Goal: Task Accomplishment & Management: Complete application form

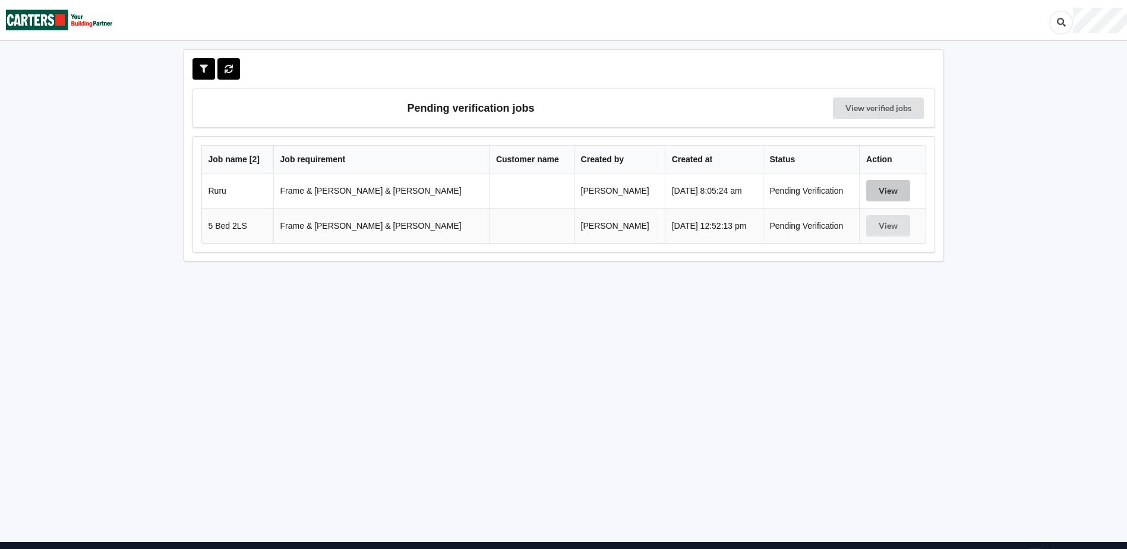
click at [876, 191] on button "View" at bounding box center [888, 190] width 44 height 21
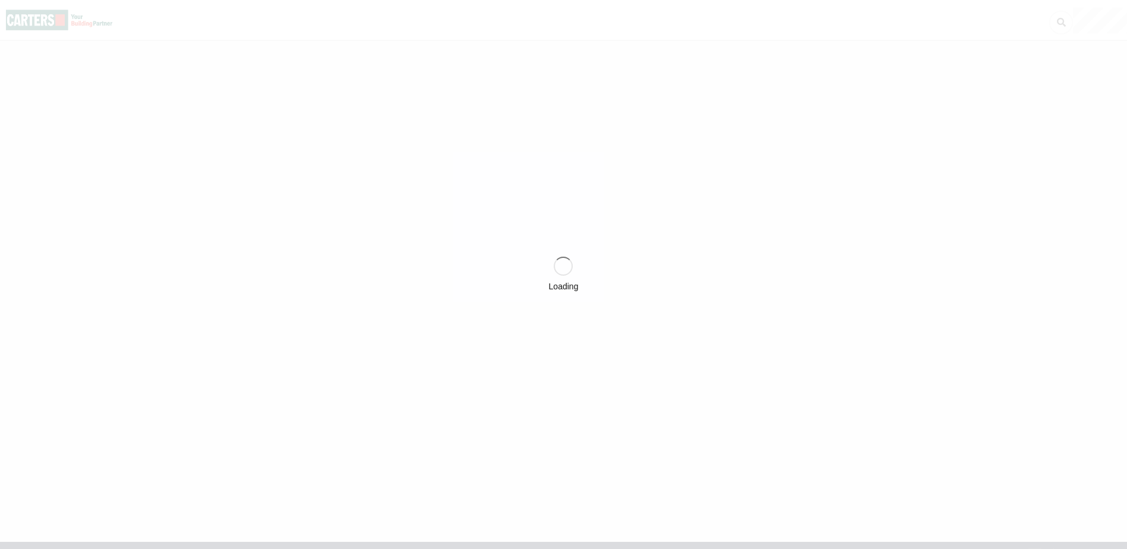
click at [875, 188] on div "Loading" at bounding box center [563, 274] width 1127 height 549
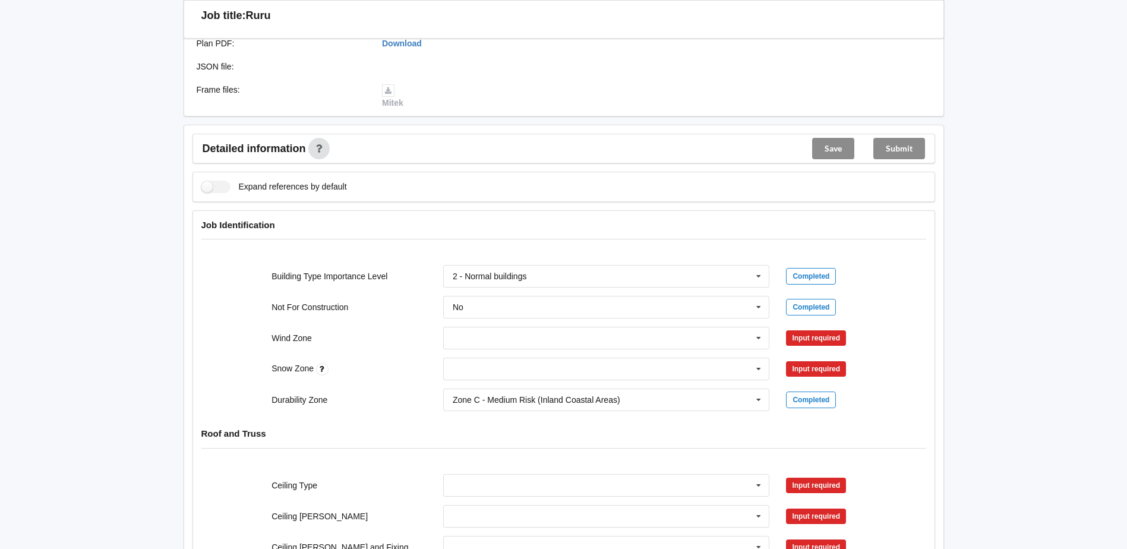
scroll to position [356, 0]
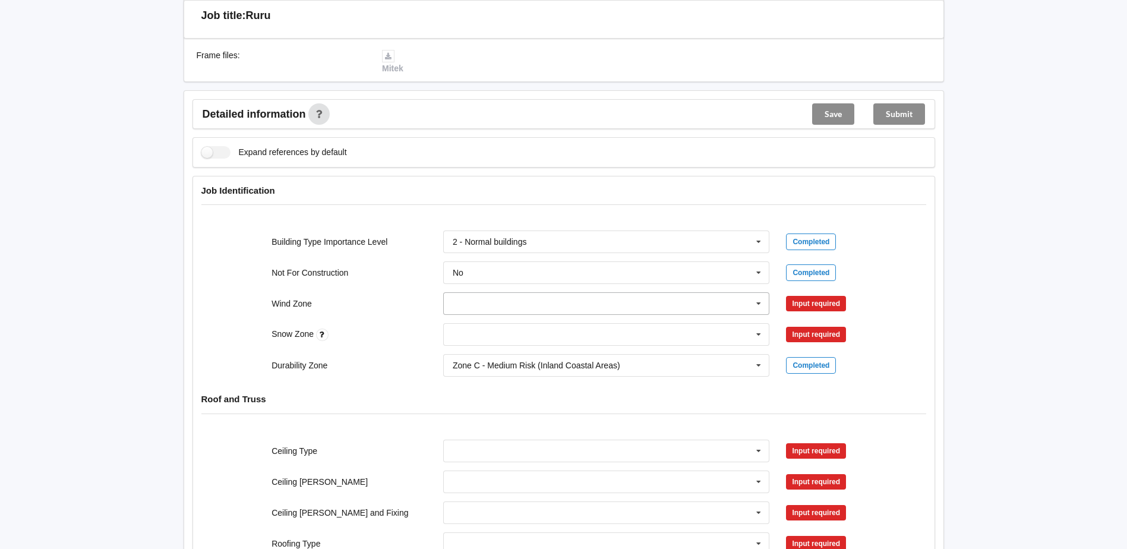
click at [760, 293] on icon at bounding box center [759, 304] width 18 height 22
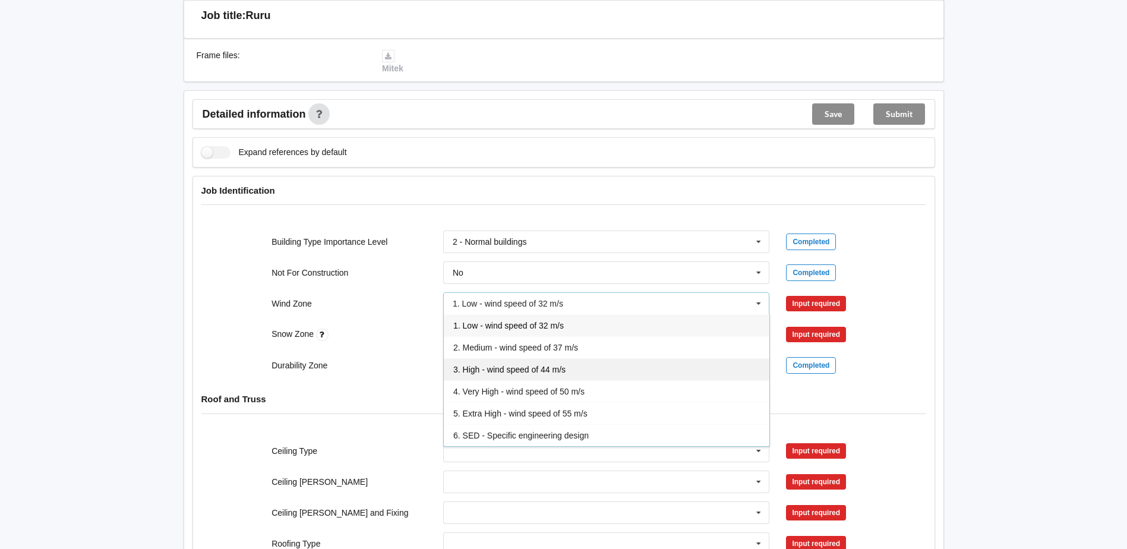
click at [519, 365] on span "3. High - wind speed of 44 m/s" at bounding box center [509, 370] width 112 height 10
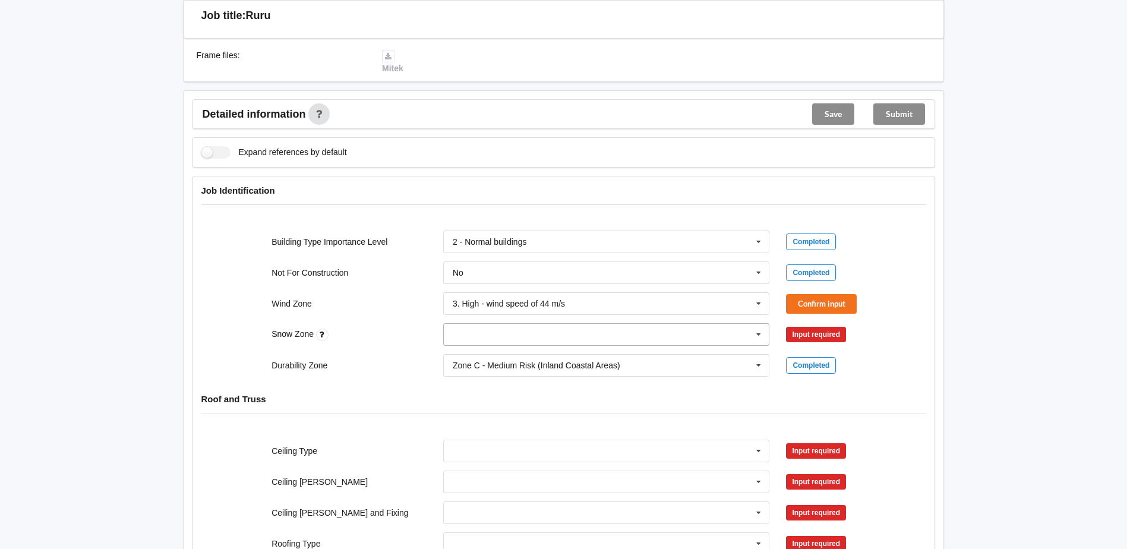
click at [756, 324] on icon at bounding box center [759, 335] width 18 height 22
click at [488, 415] on div "N3" at bounding box center [607, 422] width 326 height 22
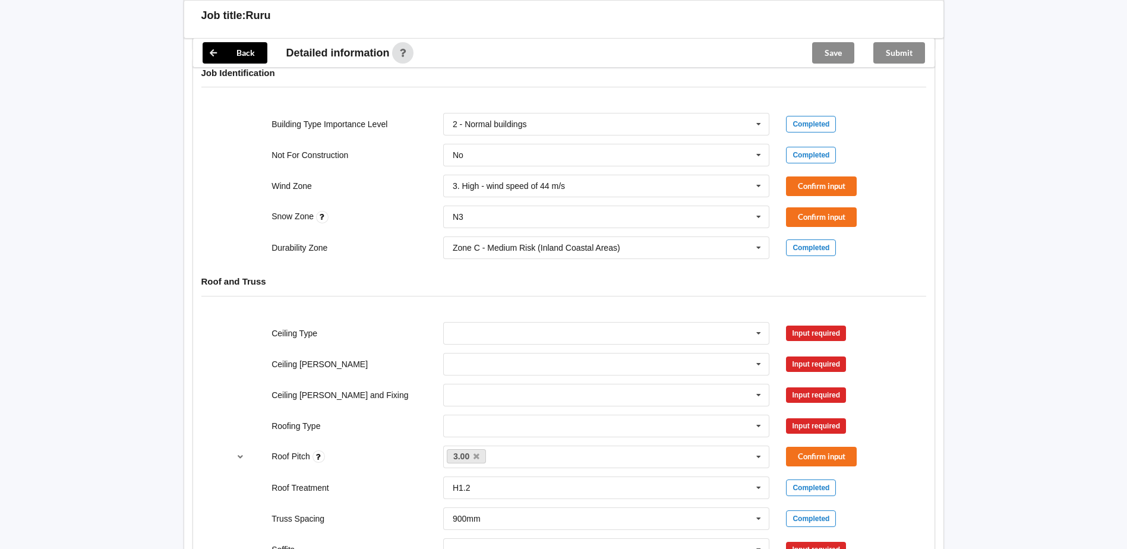
scroll to position [475, 0]
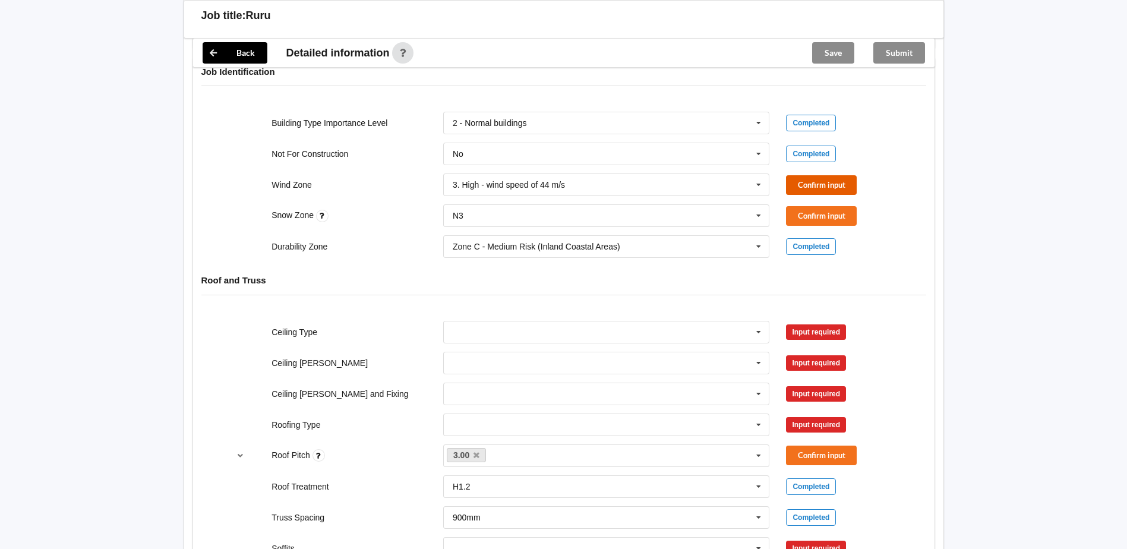
click at [827, 175] on button "Confirm input" at bounding box center [821, 185] width 71 height 20
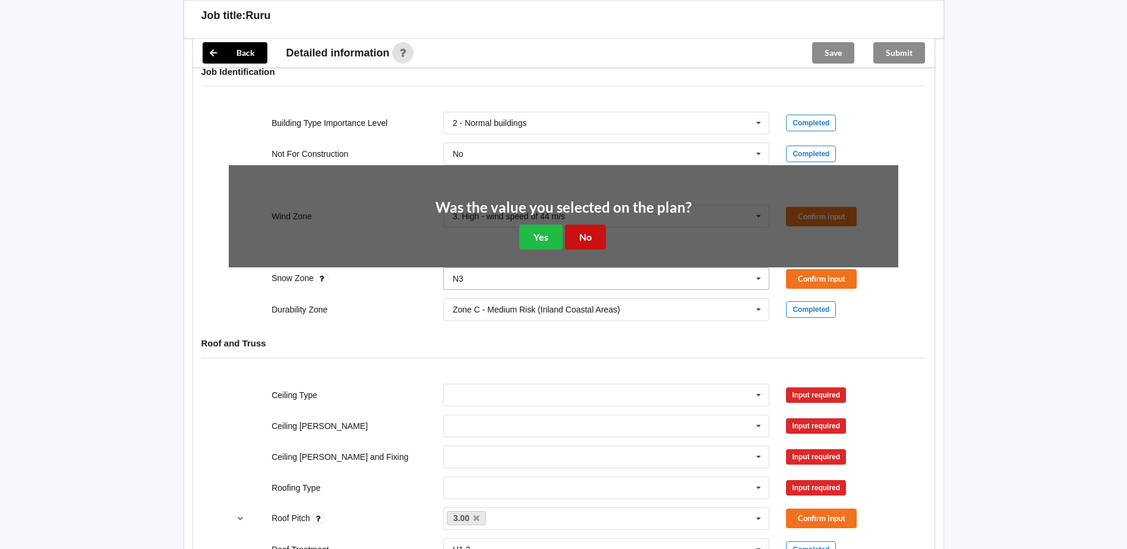
drag, startPoint x: 580, startPoint y: 214, endPoint x: 610, endPoint y: 214, distance: 29.7
click at [584, 225] on button "No" at bounding box center [585, 237] width 41 height 24
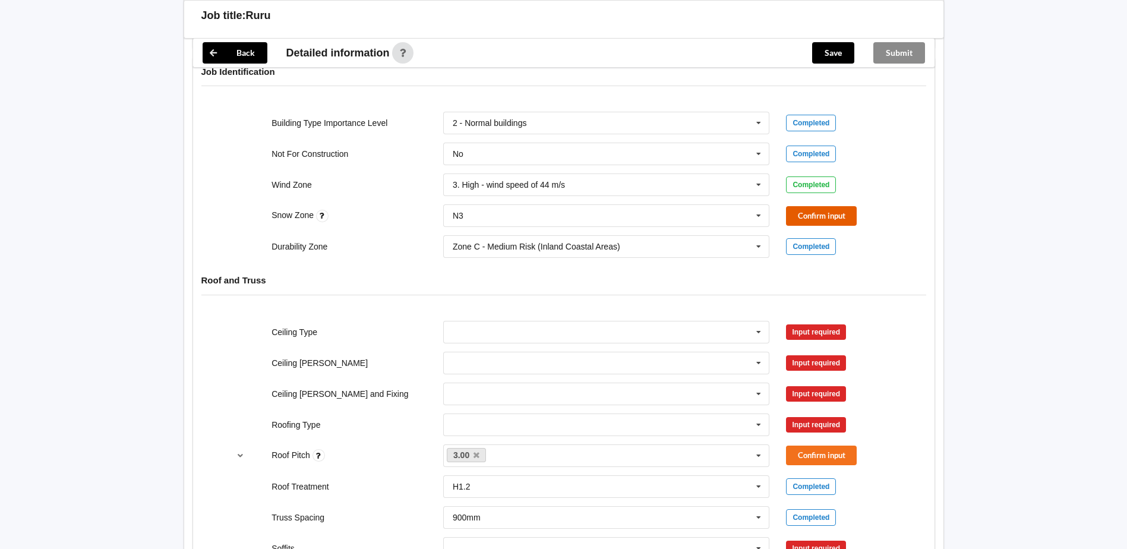
click at [841, 206] on button "Confirm input" at bounding box center [821, 216] width 71 height 20
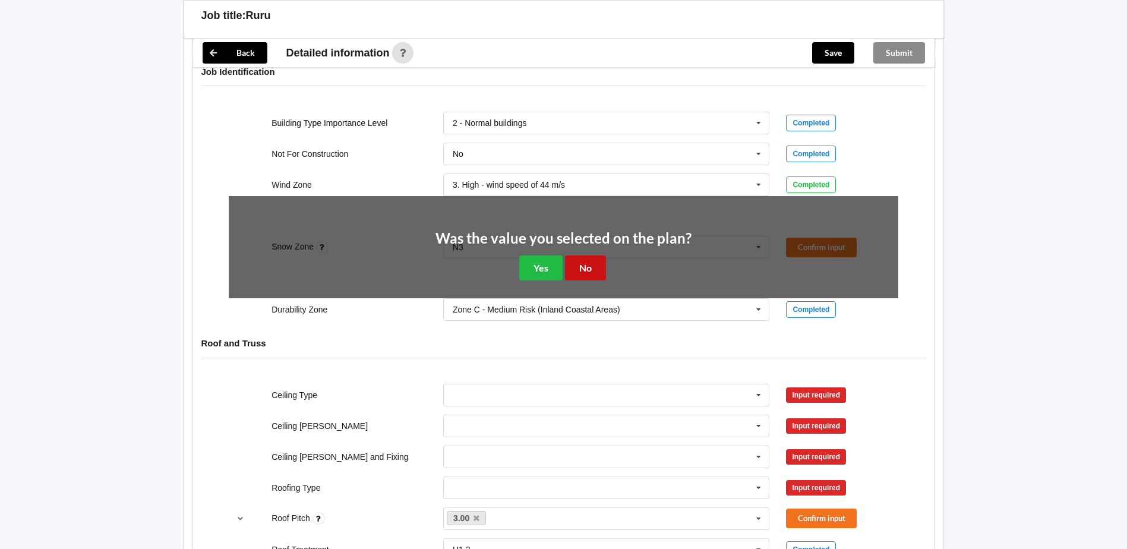
click at [586, 259] on button "No" at bounding box center [585, 267] width 41 height 24
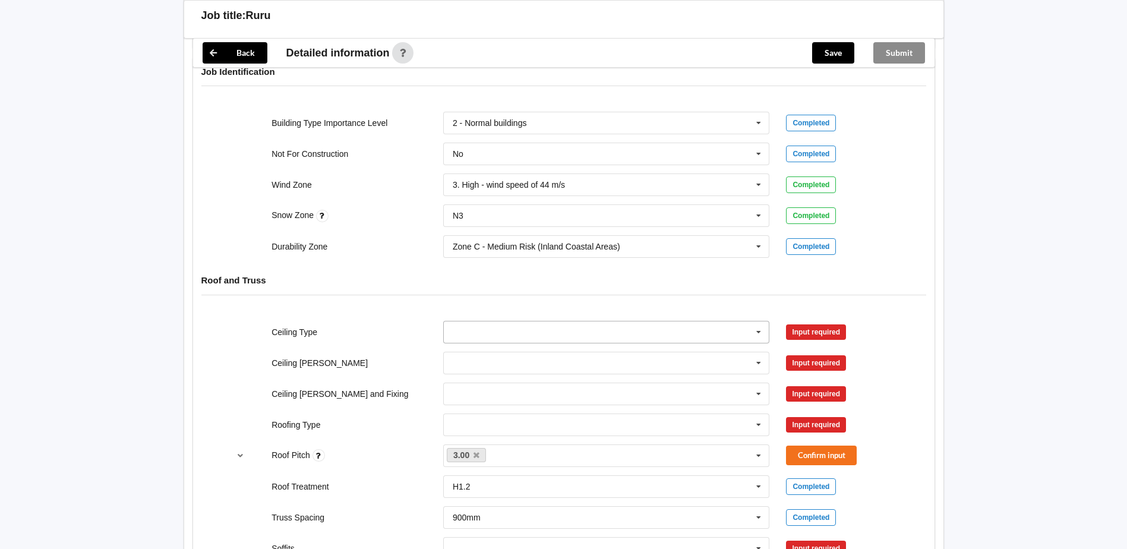
click at [484, 321] on input "text" at bounding box center [607, 331] width 326 height 21
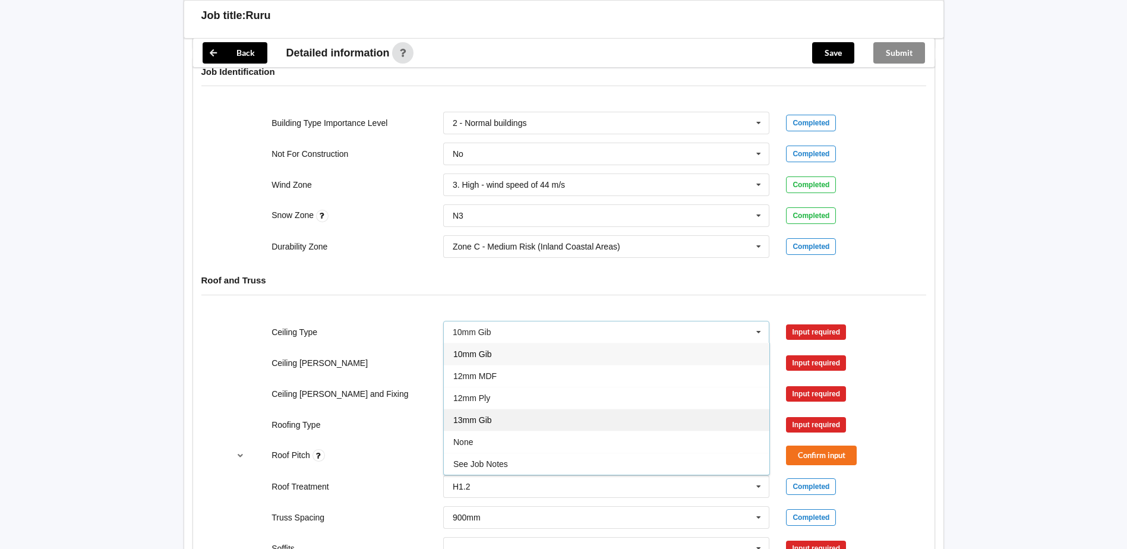
click at [503, 409] on div "13mm Gib" at bounding box center [607, 420] width 326 height 22
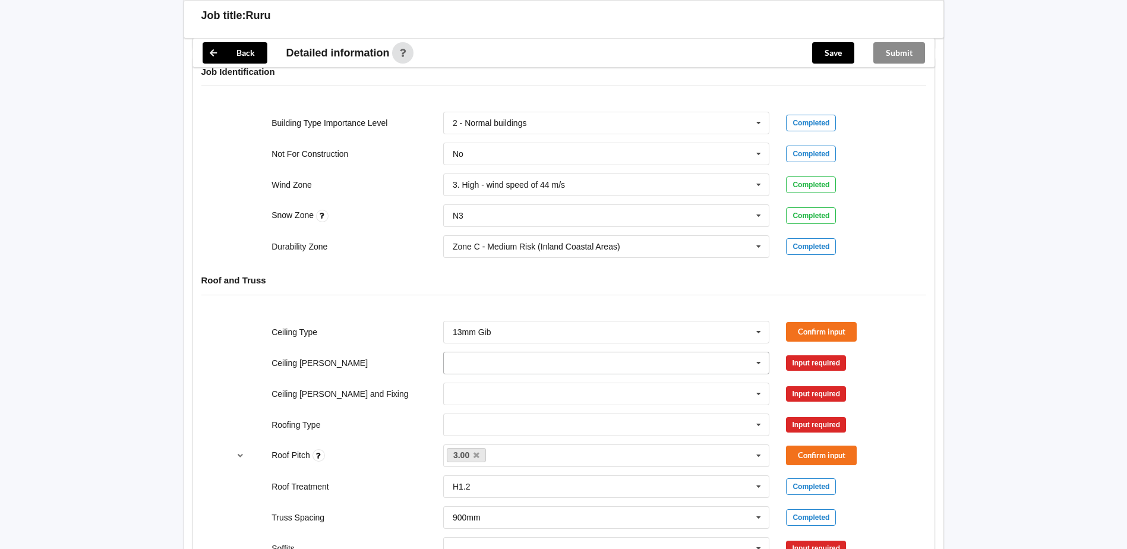
click at [759, 352] on icon at bounding box center [759, 363] width 18 height 22
click at [487, 419] on div "600mm" at bounding box center [607, 429] width 326 height 22
click at [760, 383] on icon at bounding box center [759, 394] width 18 height 22
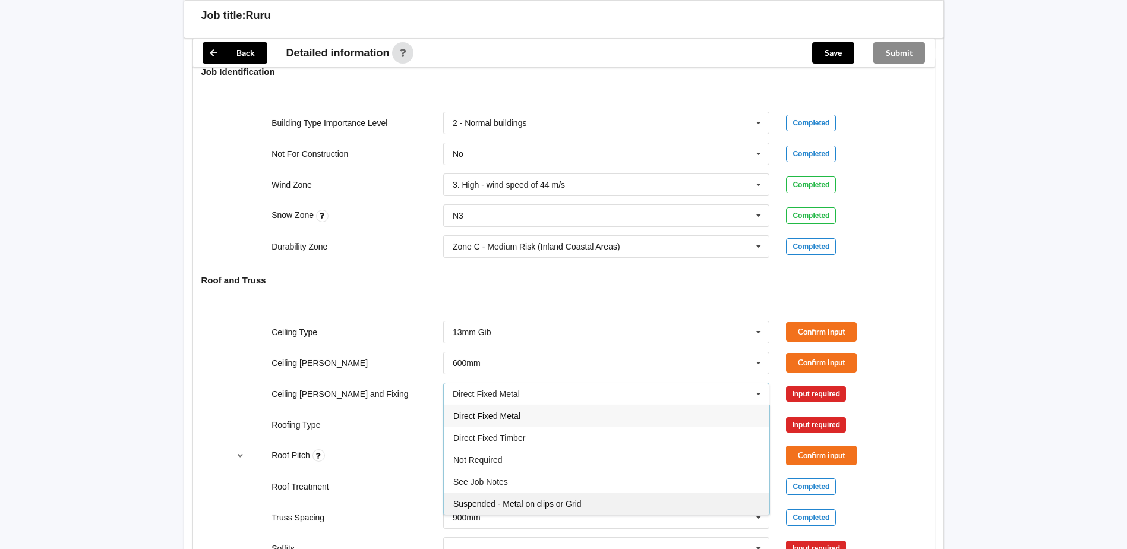
click at [575, 499] on span "Suspended - Metal on clips or Grid" at bounding box center [517, 504] width 128 height 10
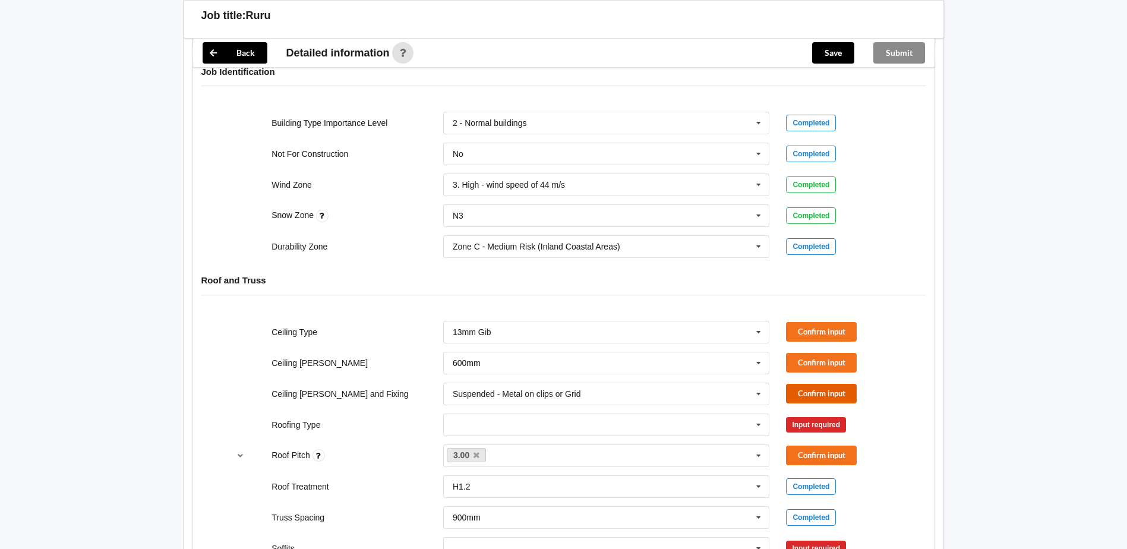
click at [819, 384] on button "Confirm input" at bounding box center [821, 394] width 71 height 20
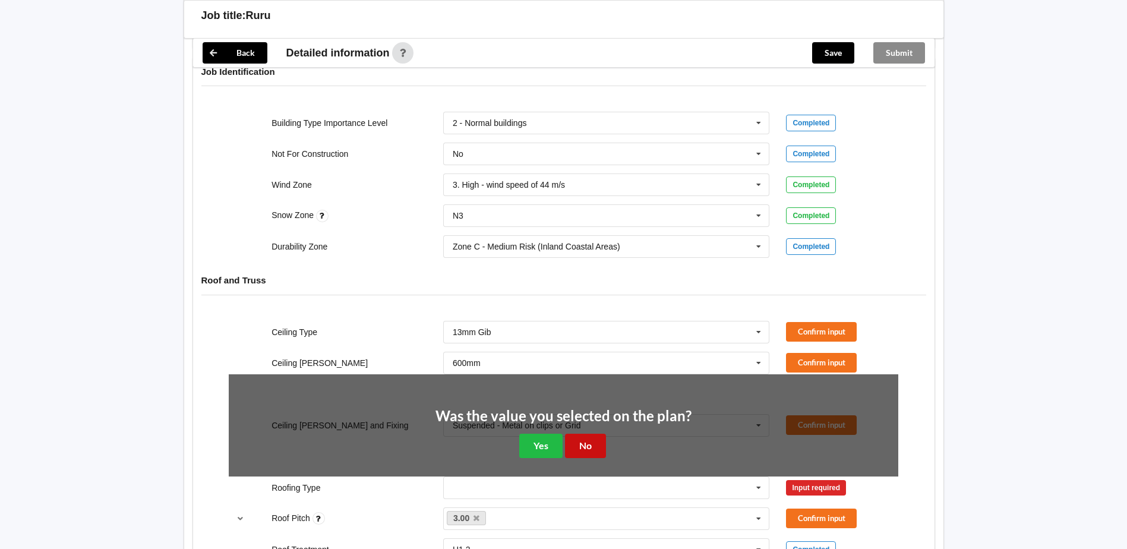
drag, startPoint x: 596, startPoint y: 432, endPoint x: 642, endPoint y: 403, distance: 54.7
click at [597, 434] on button "No" at bounding box center [585, 446] width 41 height 24
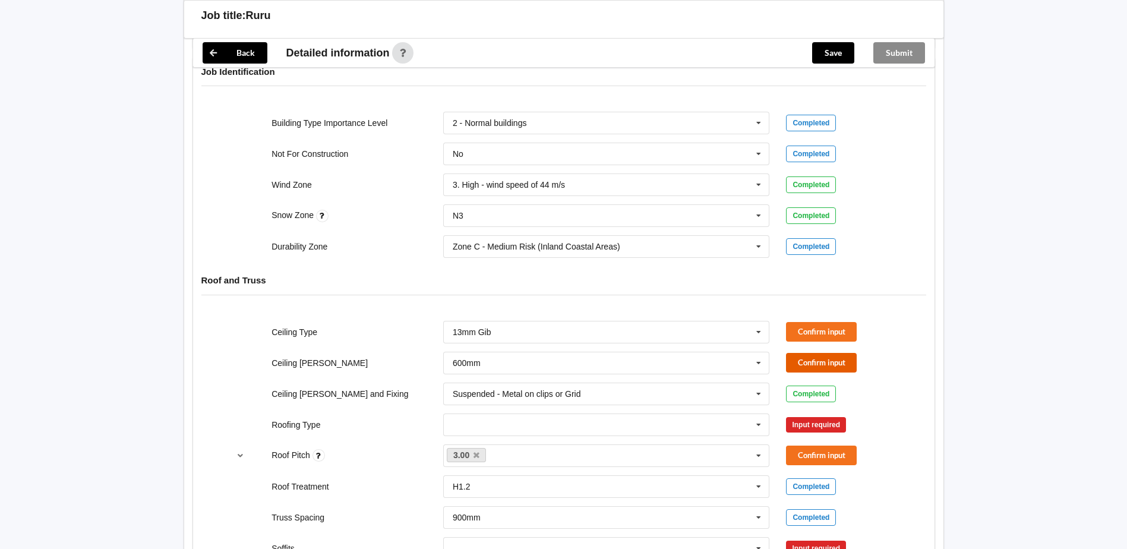
click at [817, 353] on button "Confirm input" at bounding box center [821, 363] width 71 height 20
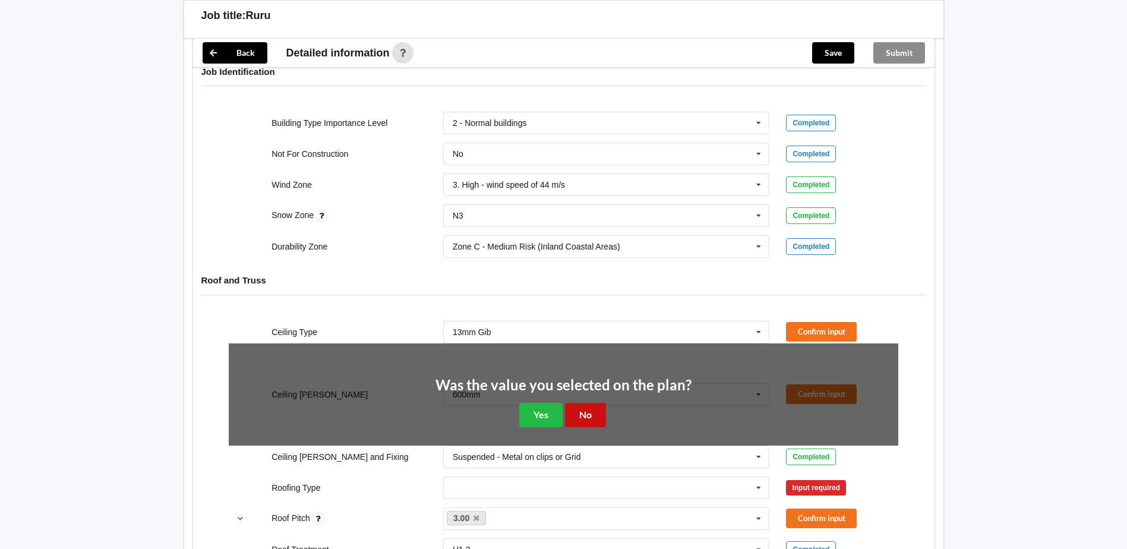
drag, startPoint x: 595, startPoint y: 400, endPoint x: 619, endPoint y: 371, distance: 38.0
click at [595, 403] on button "No" at bounding box center [585, 415] width 41 height 24
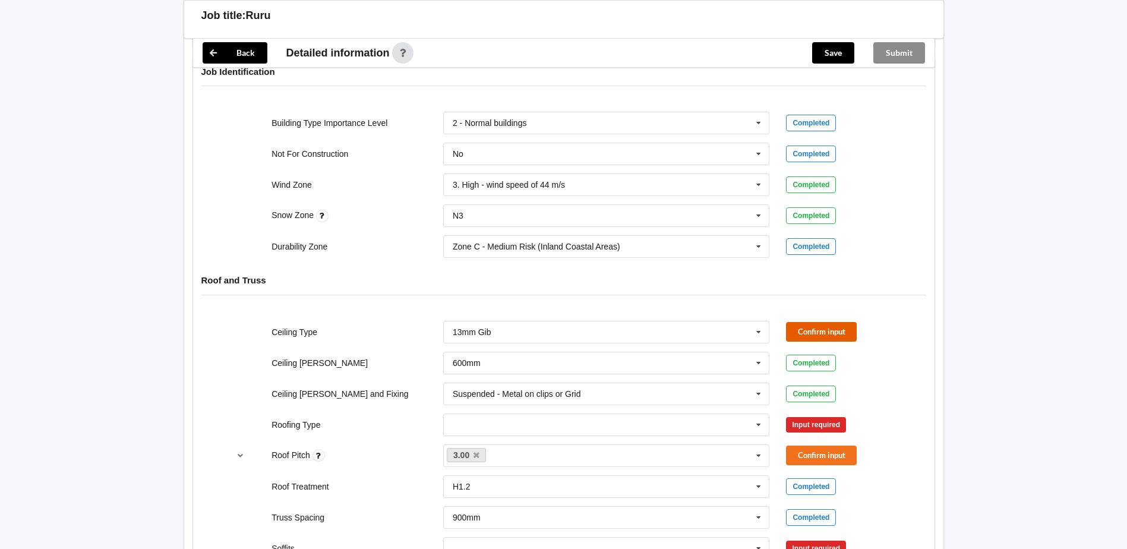
click at [829, 322] on button "Confirm input" at bounding box center [821, 332] width 71 height 20
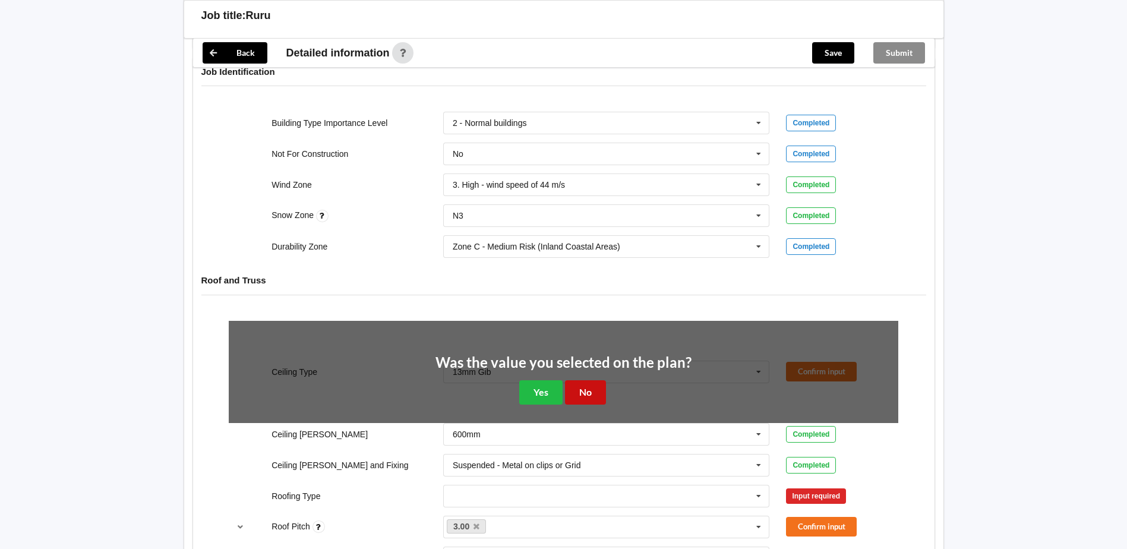
click at [588, 380] on button "No" at bounding box center [585, 392] width 41 height 24
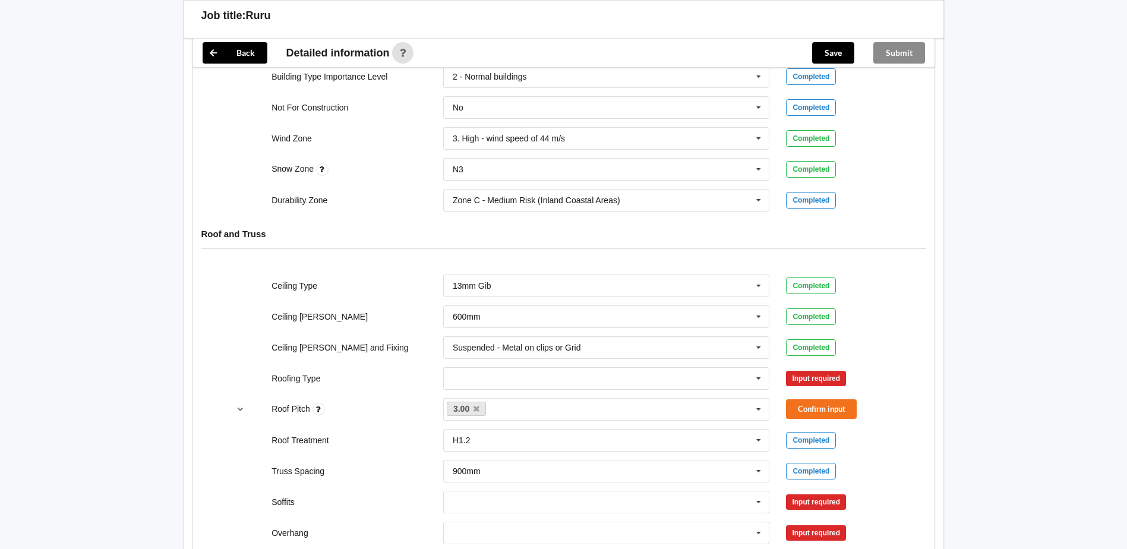
scroll to position [535, 0]
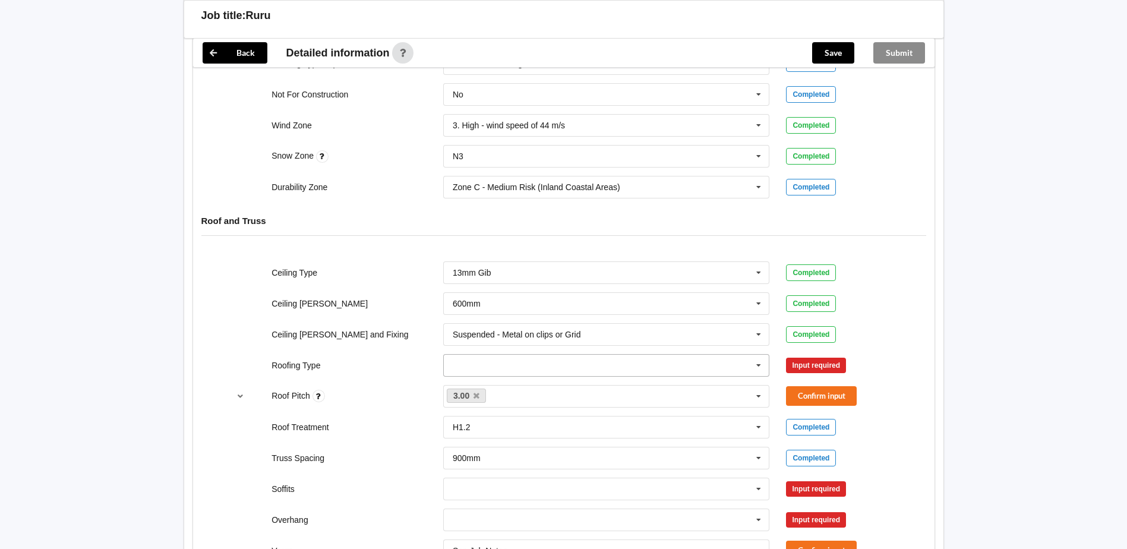
click at [760, 356] on icon at bounding box center [759, 366] width 18 height 22
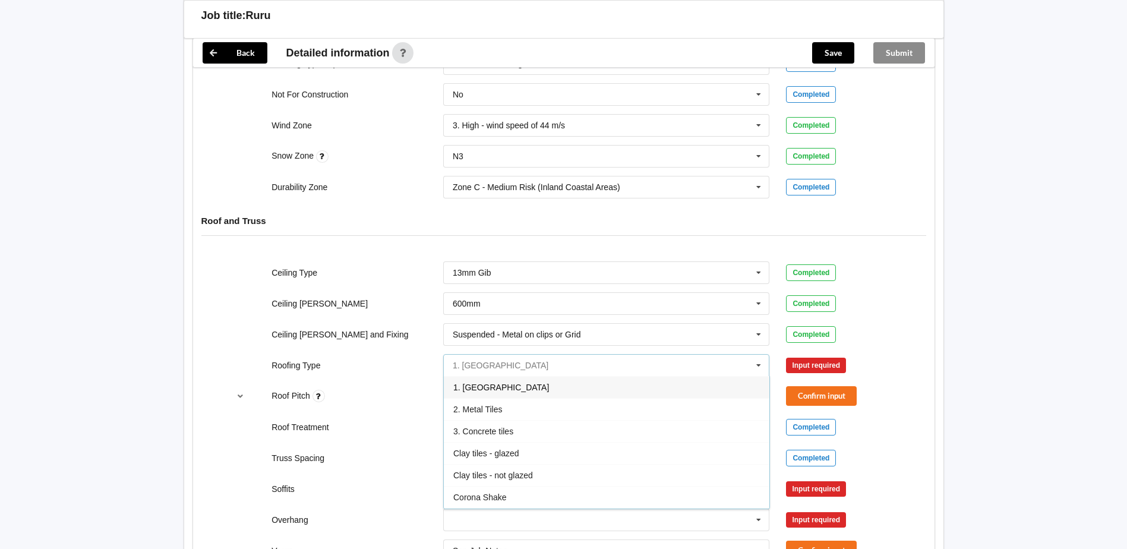
click at [516, 355] on input "text" at bounding box center [607, 365] width 326 height 21
click at [511, 380] on div "1. [GEOGRAPHIC_DATA]" at bounding box center [607, 387] width 326 height 22
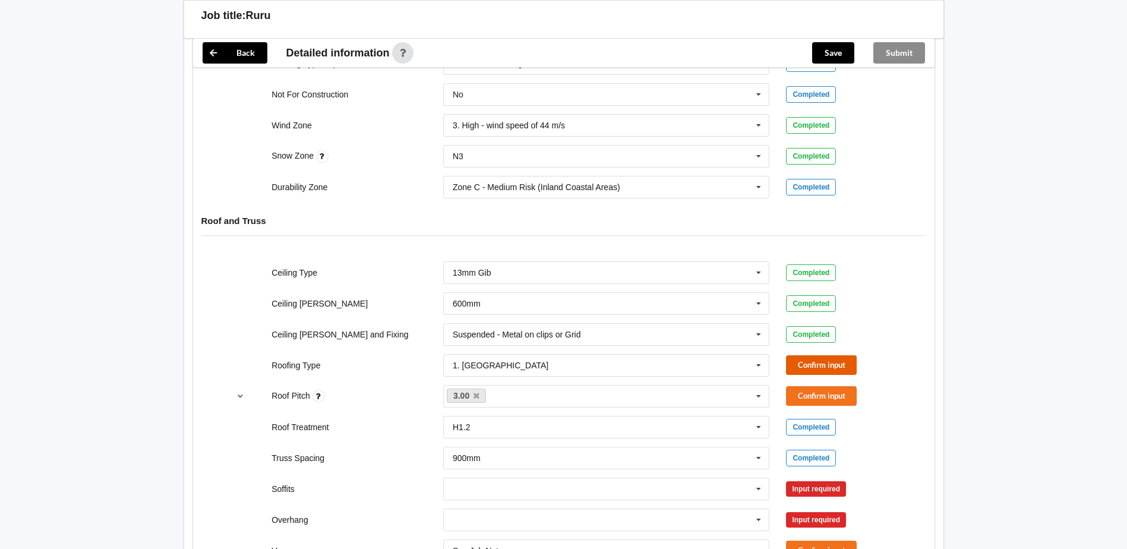
click at [824, 355] on button "Confirm input" at bounding box center [821, 365] width 71 height 20
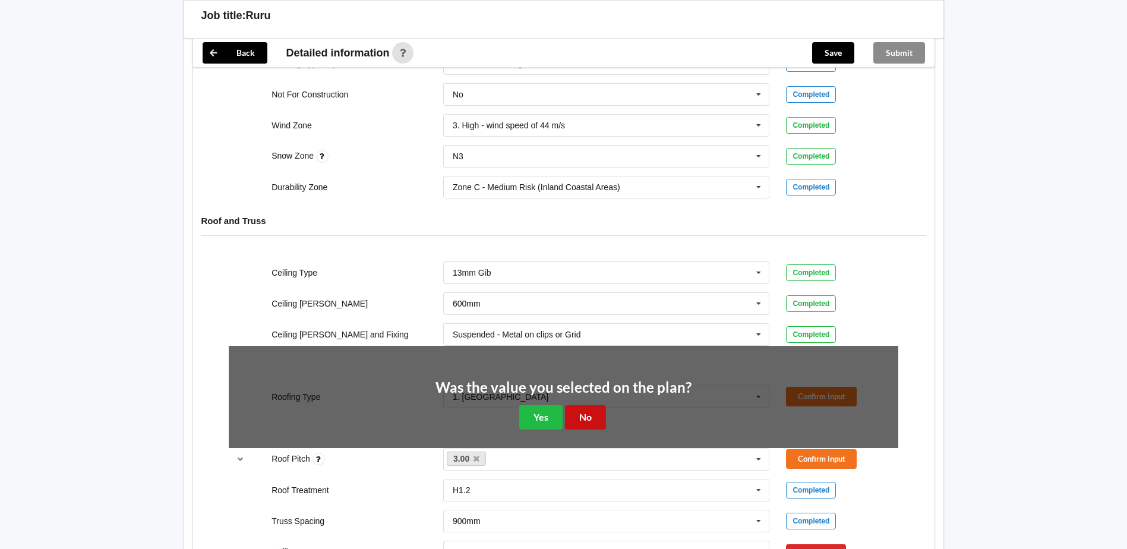
click at [592, 405] on button "No" at bounding box center [585, 417] width 41 height 24
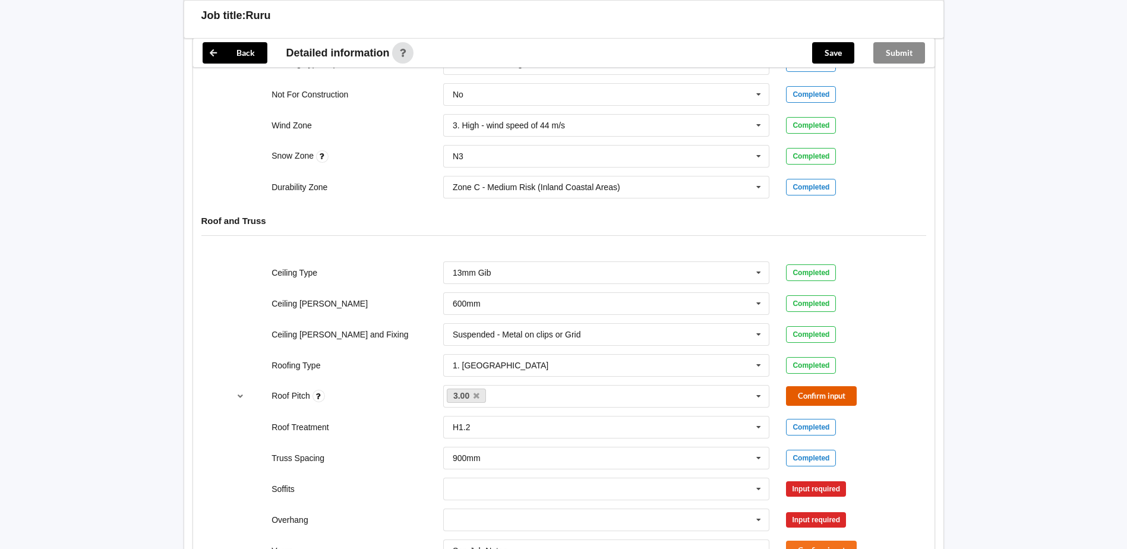
click at [812, 386] on button "Confirm input" at bounding box center [821, 396] width 71 height 20
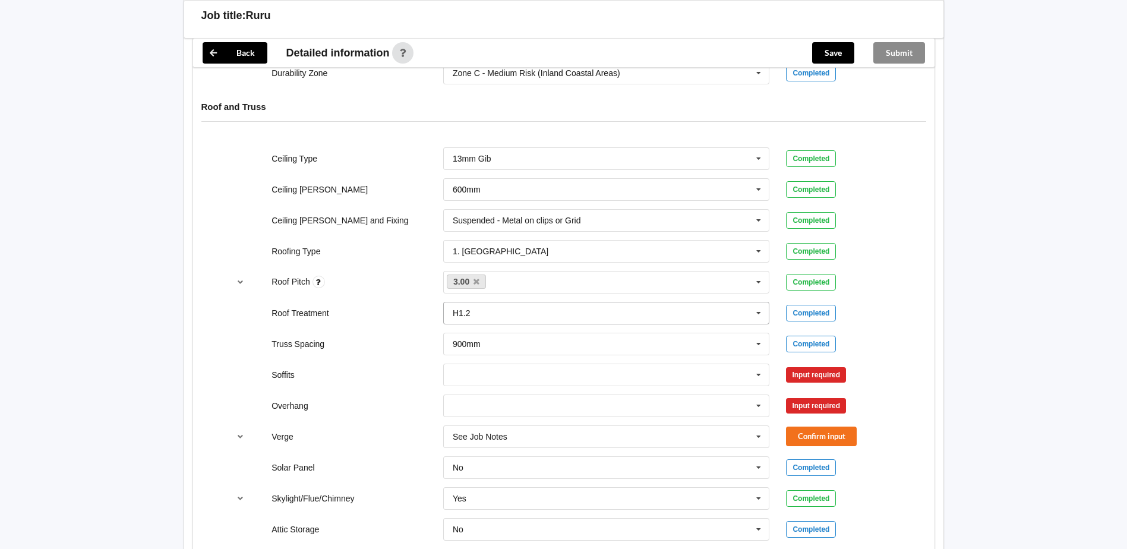
scroll to position [654, 0]
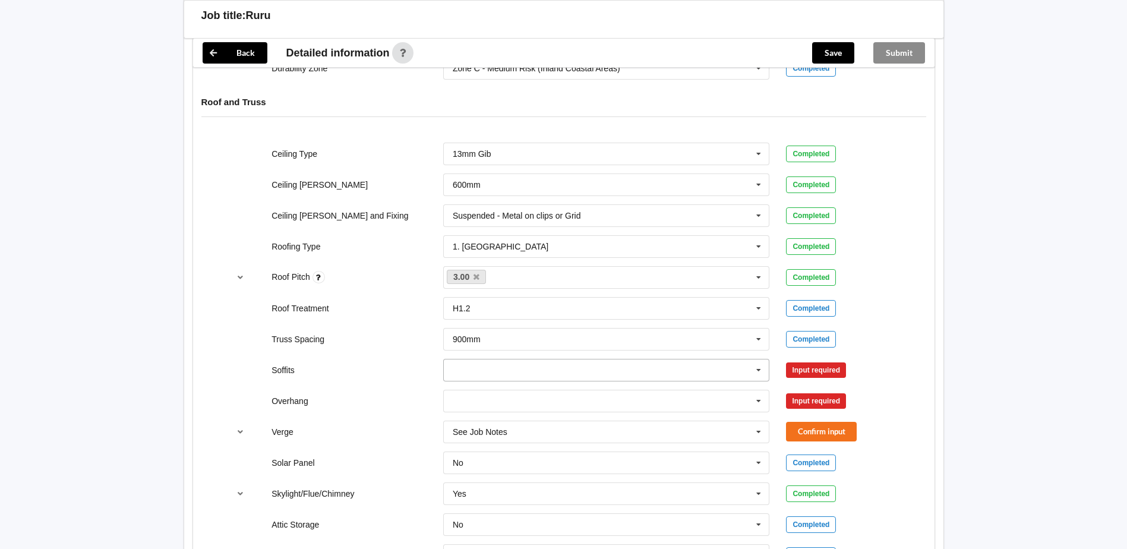
click at [763, 359] on icon at bounding box center [759, 370] width 18 height 22
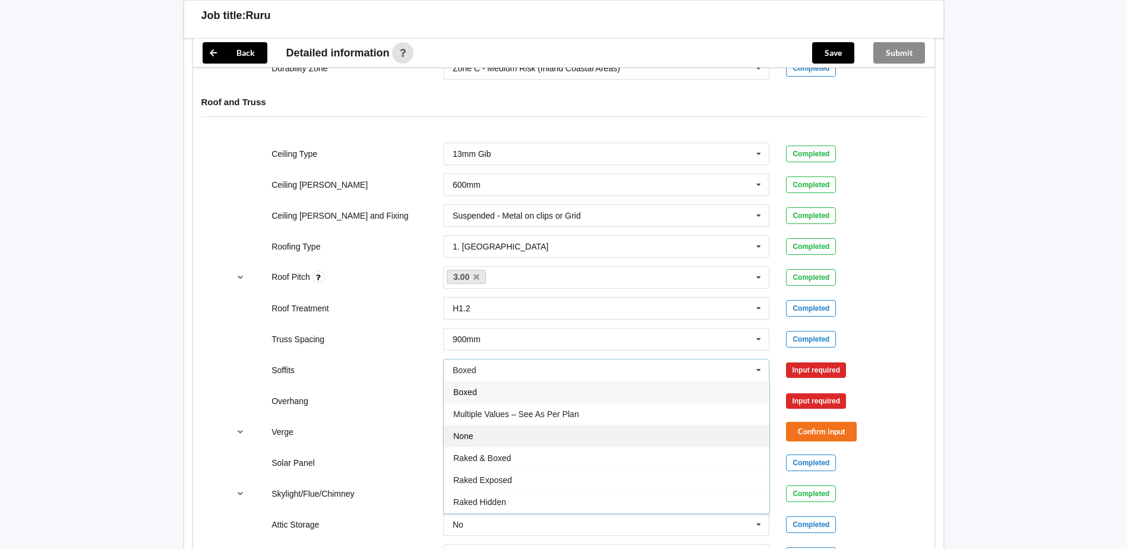
click at [498, 428] on div "None" at bounding box center [607, 436] width 326 height 22
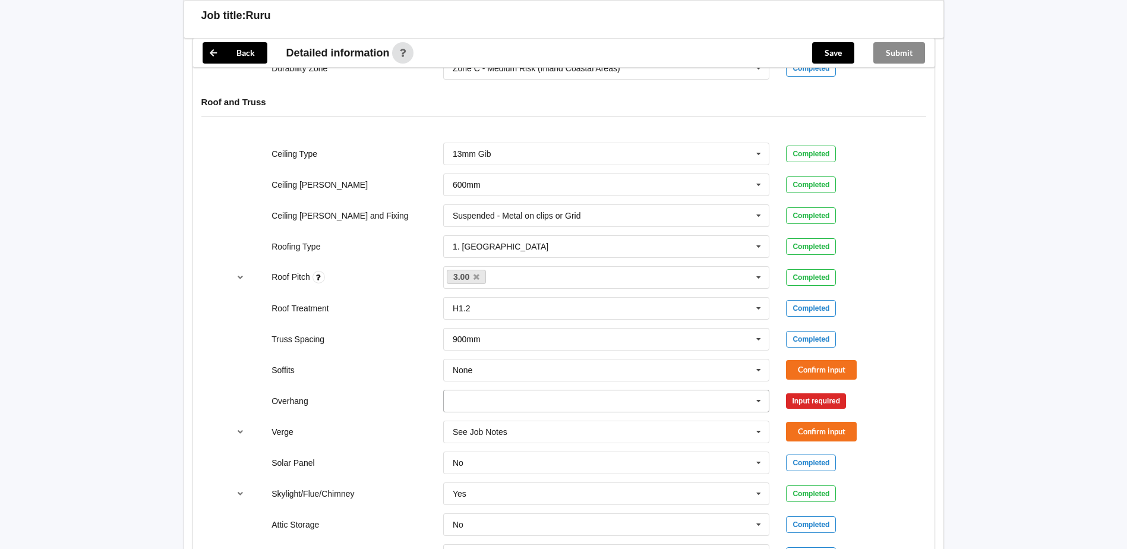
click at [758, 393] on icon at bounding box center [759, 401] width 18 height 22
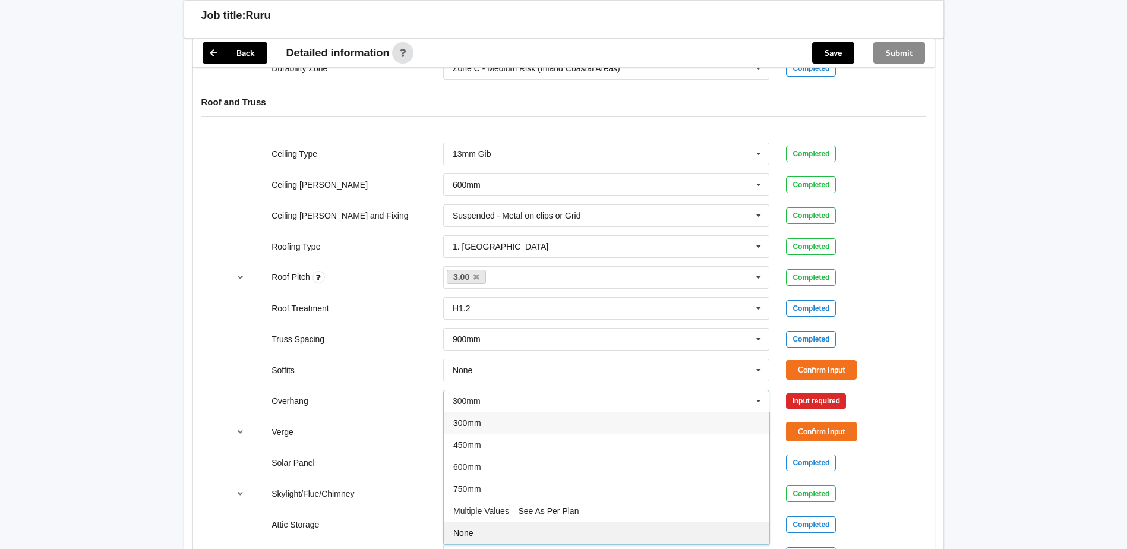
click at [516, 528] on div "None" at bounding box center [607, 533] width 326 height 22
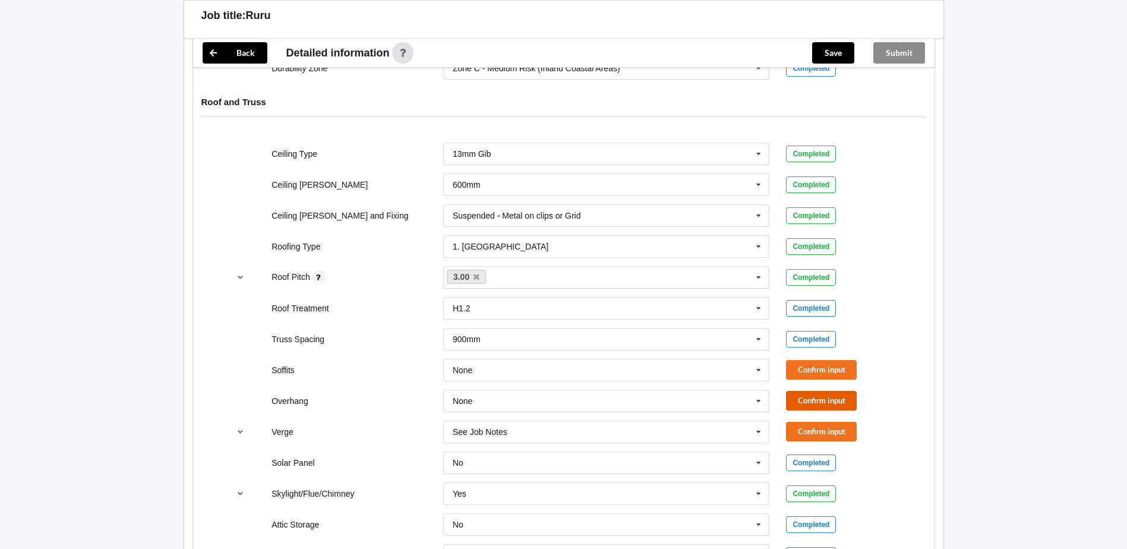
click at [822, 391] on button "Confirm input" at bounding box center [821, 401] width 71 height 20
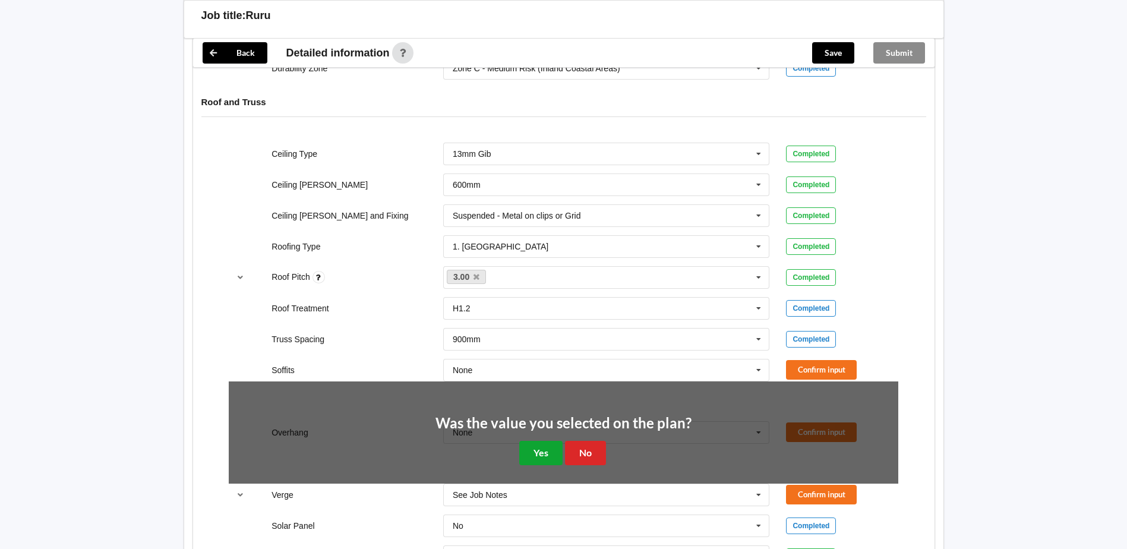
click at [539, 443] on button "Yes" at bounding box center [540, 453] width 43 height 24
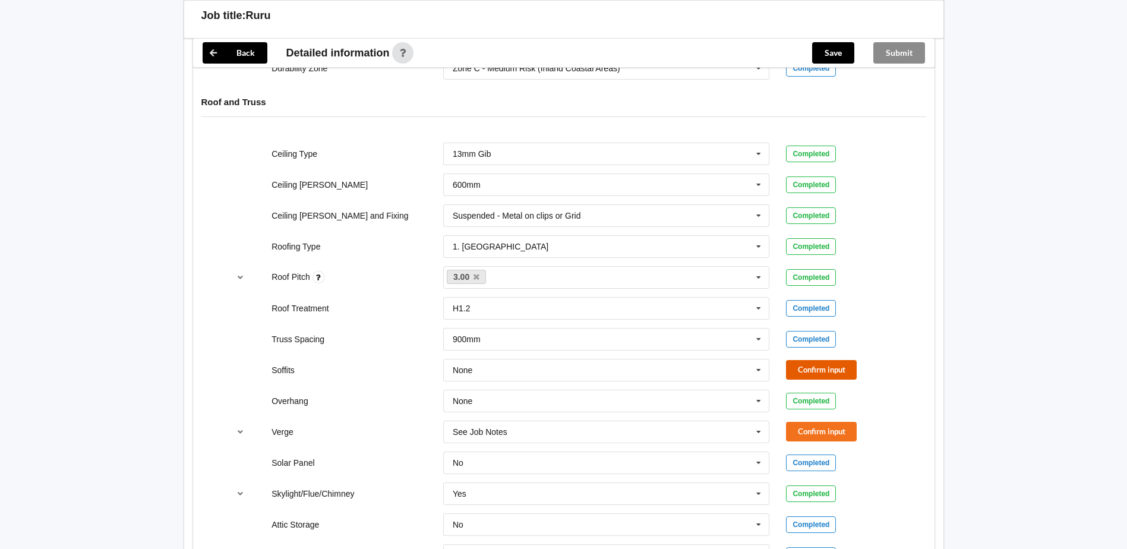
click at [819, 360] on button "Confirm input" at bounding box center [821, 370] width 71 height 20
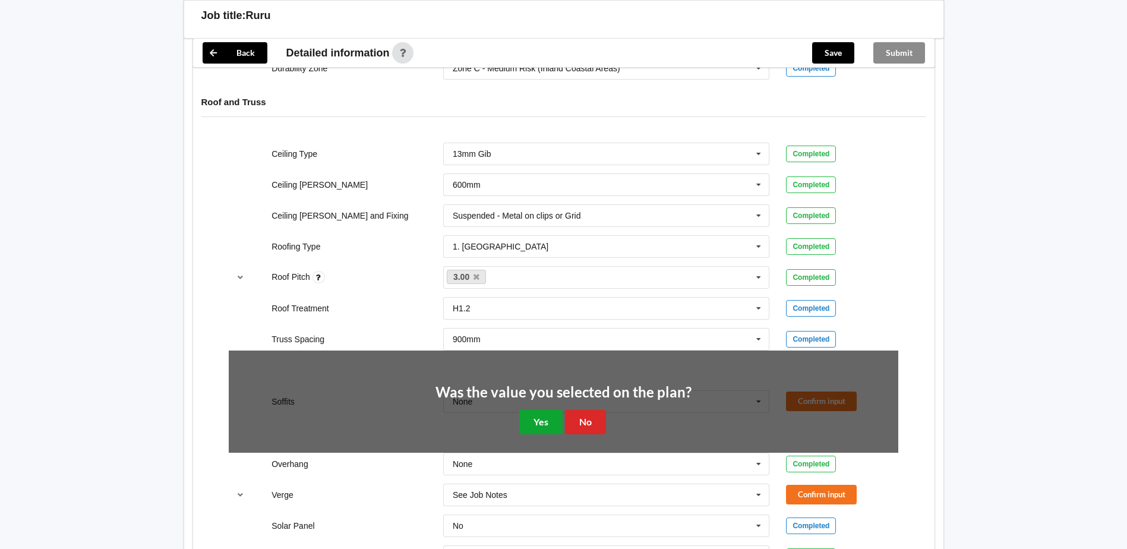
click at [548, 410] on button "Yes" at bounding box center [540, 422] width 43 height 24
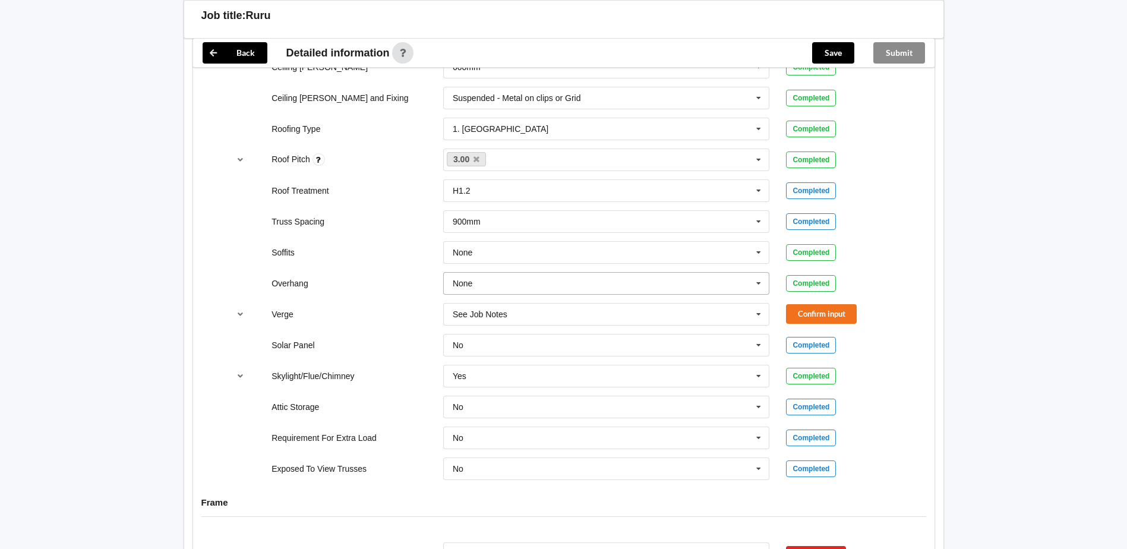
scroll to position [772, 0]
click at [754, 302] on icon at bounding box center [759, 313] width 18 height 22
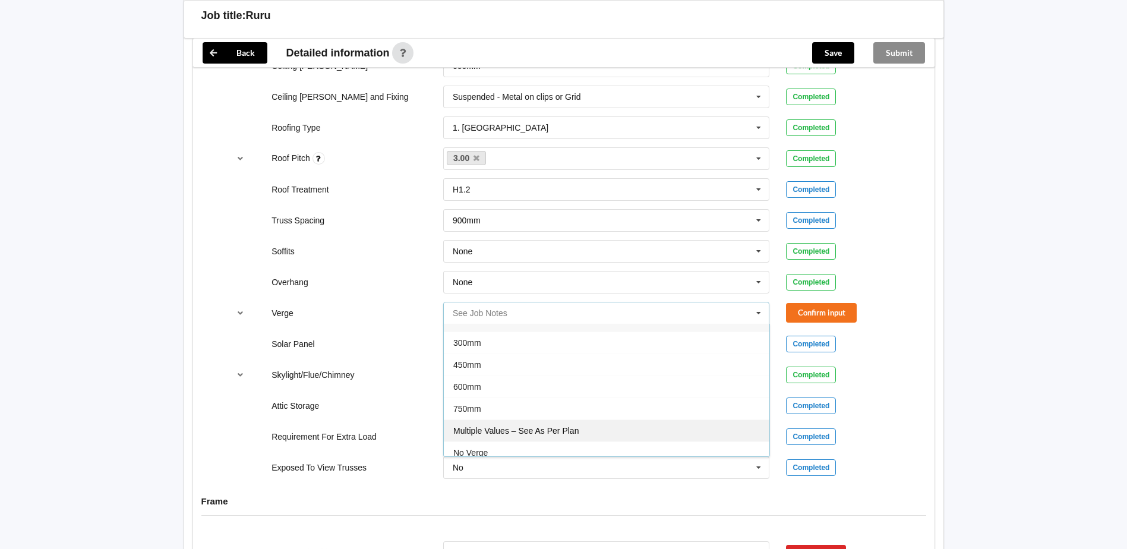
scroll to position [21, 0]
click at [510, 434] on div "No Verge" at bounding box center [607, 445] width 326 height 22
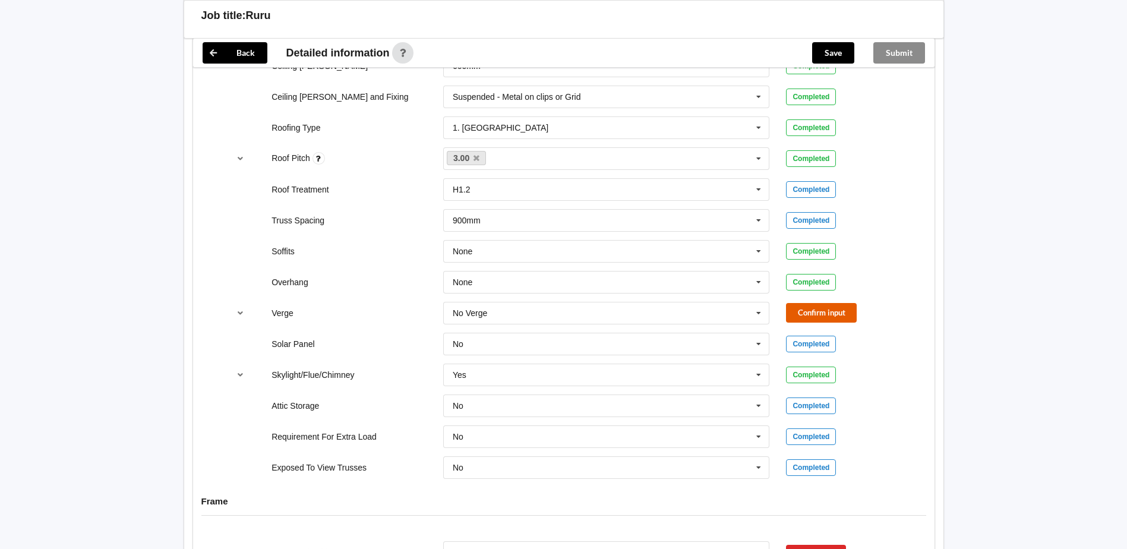
click at [821, 306] on button "Confirm input" at bounding box center [821, 313] width 71 height 20
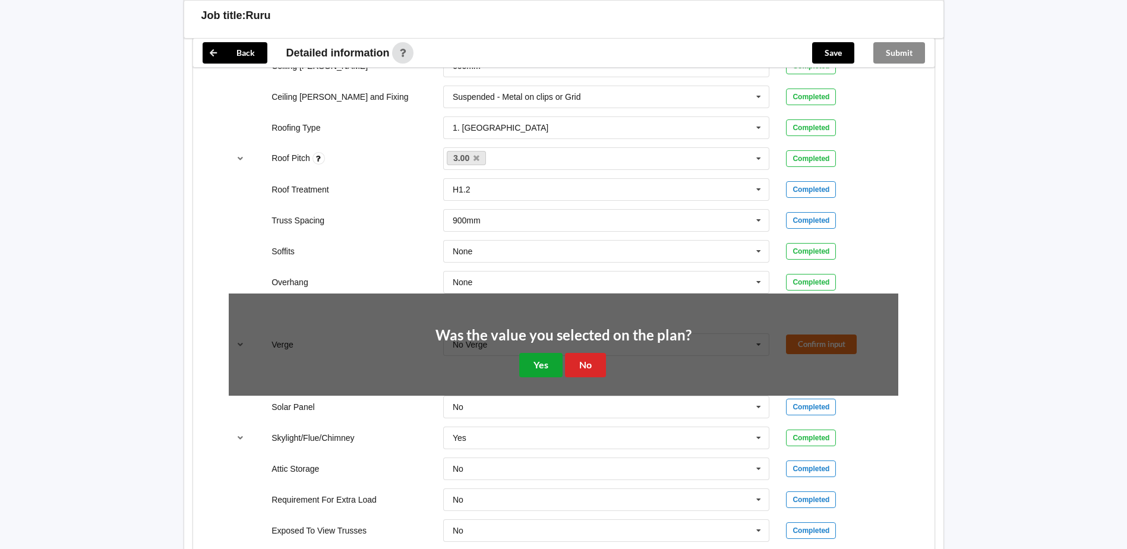
click at [551, 354] on button "Yes" at bounding box center [540, 365] width 43 height 24
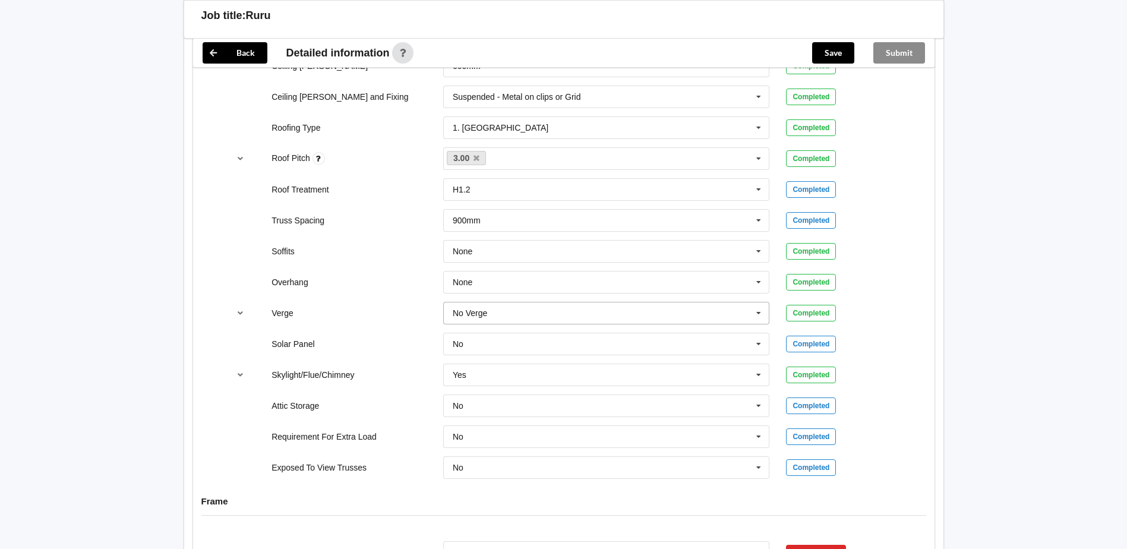
click at [761, 302] on icon at bounding box center [759, 313] width 18 height 22
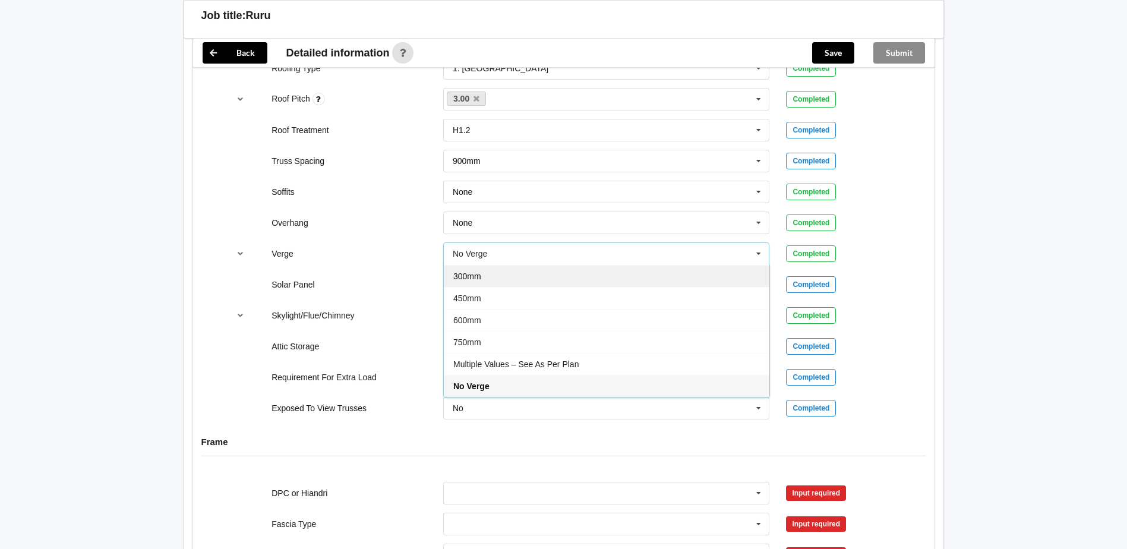
click at [490, 269] on div "300mm" at bounding box center [607, 276] width 326 height 22
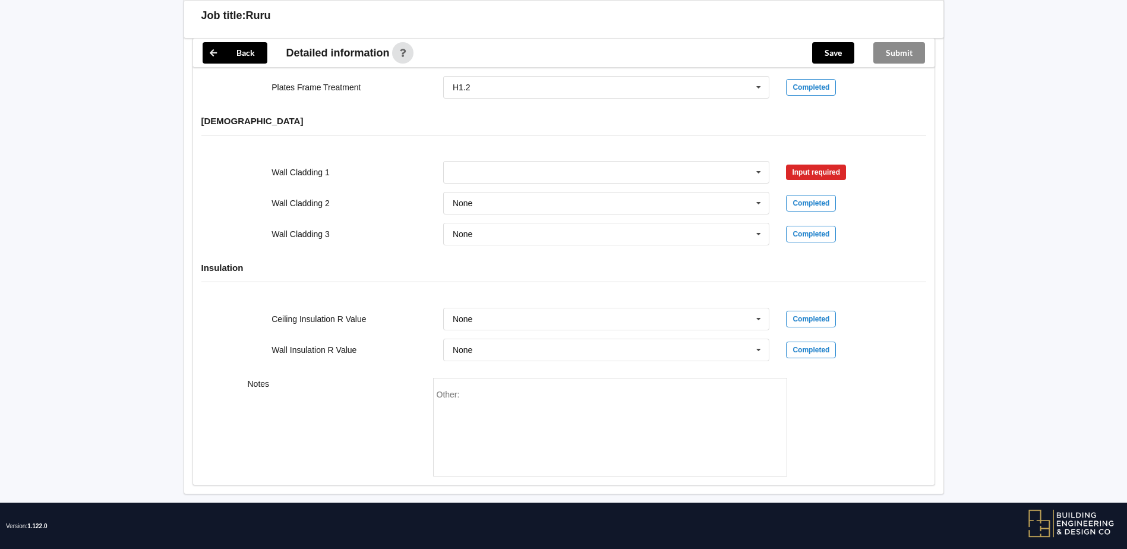
scroll to position [1424, 0]
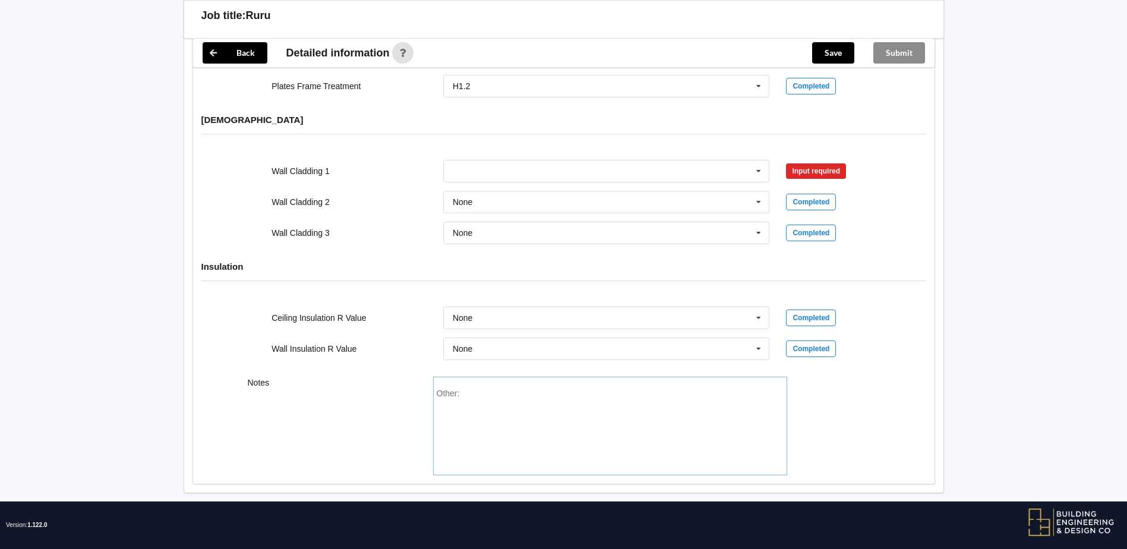
click at [479, 389] on div "Other:" at bounding box center [610, 430] width 347 height 83
click at [759, 307] on icon at bounding box center [759, 318] width 18 height 22
click at [472, 375] on div "R5.0" at bounding box center [607, 385] width 326 height 22
click at [757, 338] on icon at bounding box center [759, 349] width 18 height 22
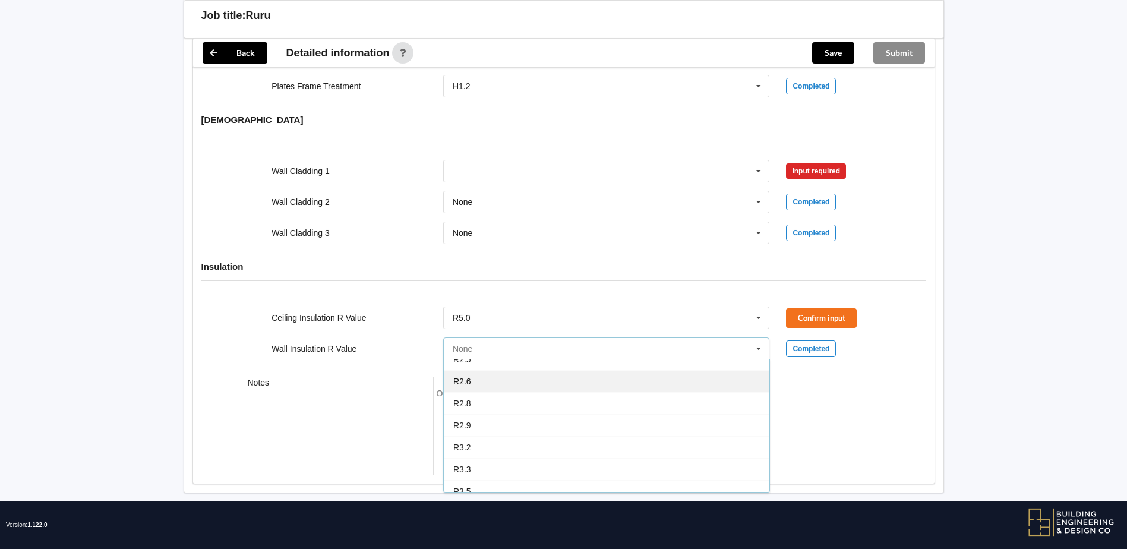
scroll to position [238, 0]
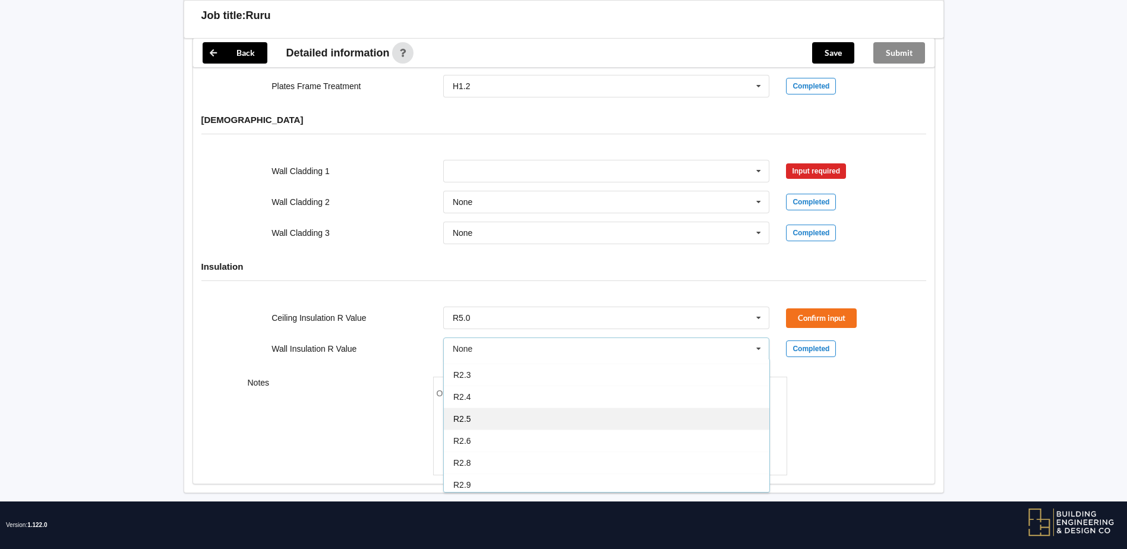
click at [488, 408] on div "R2.5" at bounding box center [607, 419] width 326 height 22
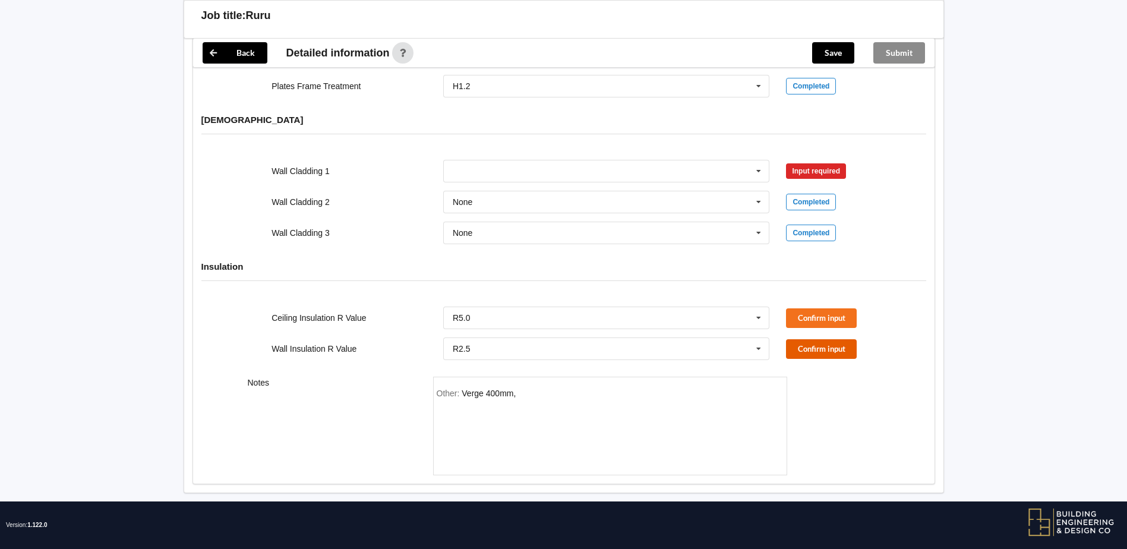
click at [822, 339] on button "Confirm input" at bounding box center [821, 349] width 71 height 20
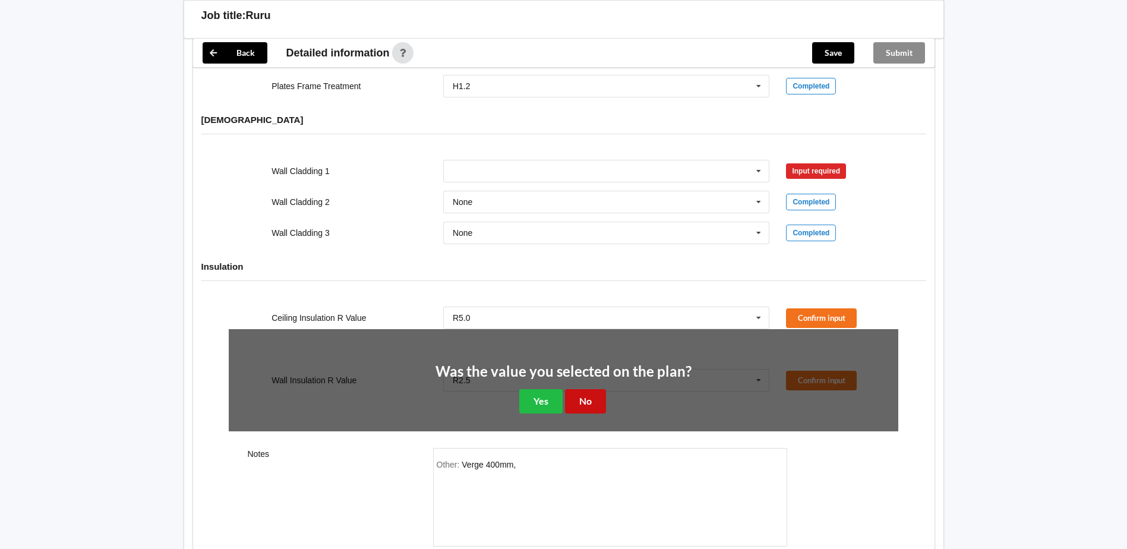
drag, startPoint x: 587, startPoint y: 390, endPoint x: 700, endPoint y: 356, distance: 118.4
click at [595, 389] on button "No" at bounding box center [585, 401] width 41 height 24
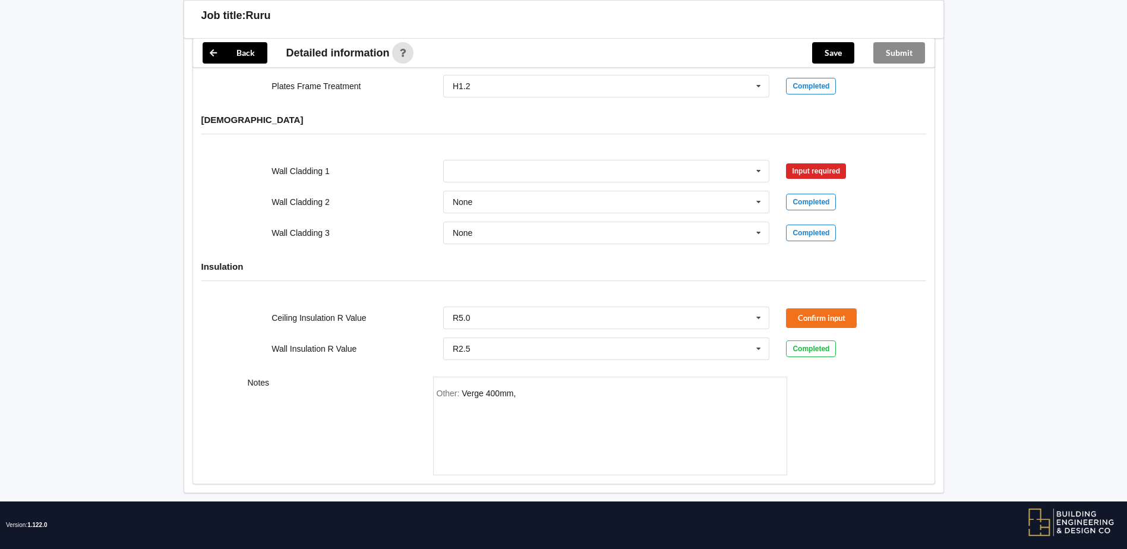
click at [790, 298] on div "Ceiling Insulation R Value R5.0 None R1.3 R1.4 R1.5 R1.6 R1.8 R1.9 R2.0 R2.2 R2…" at bounding box center [563, 317] width 686 height 39
click at [805, 308] on button "Confirm input" at bounding box center [821, 318] width 71 height 20
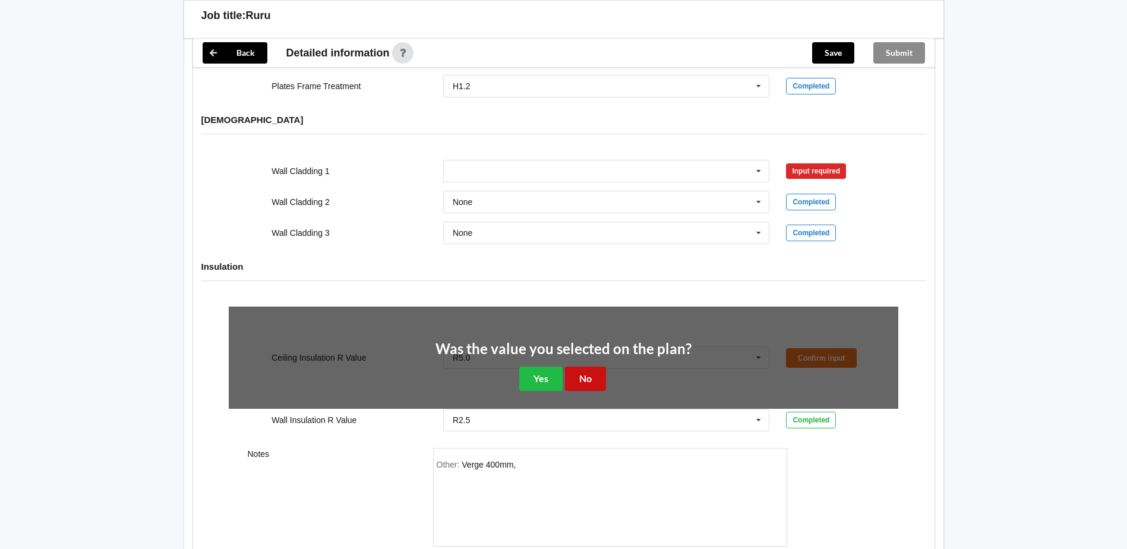
click at [593, 368] on button "No" at bounding box center [585, 379] width 41 height 24
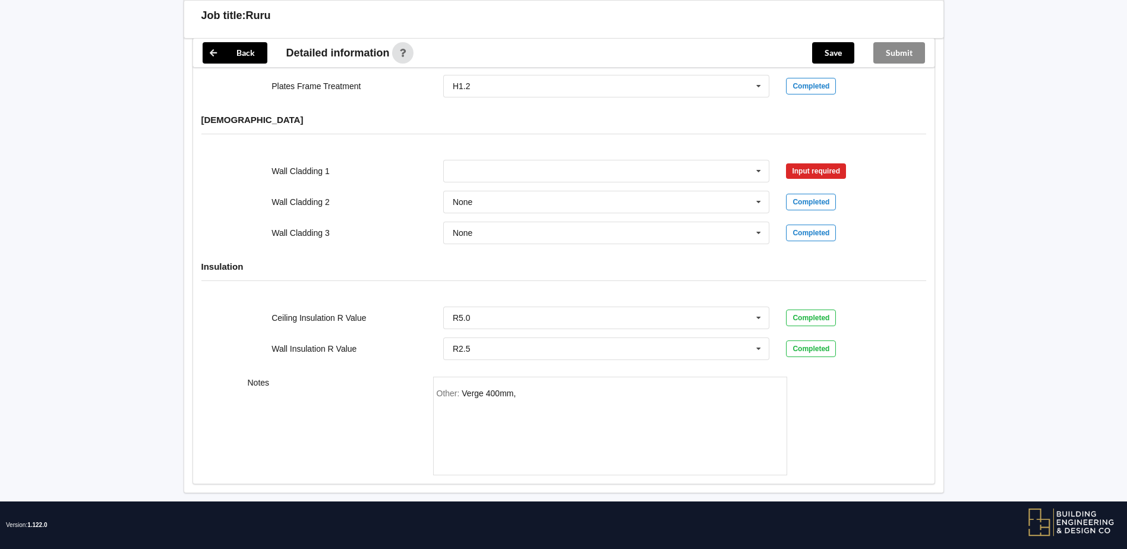
scroll to position [1365, 0]
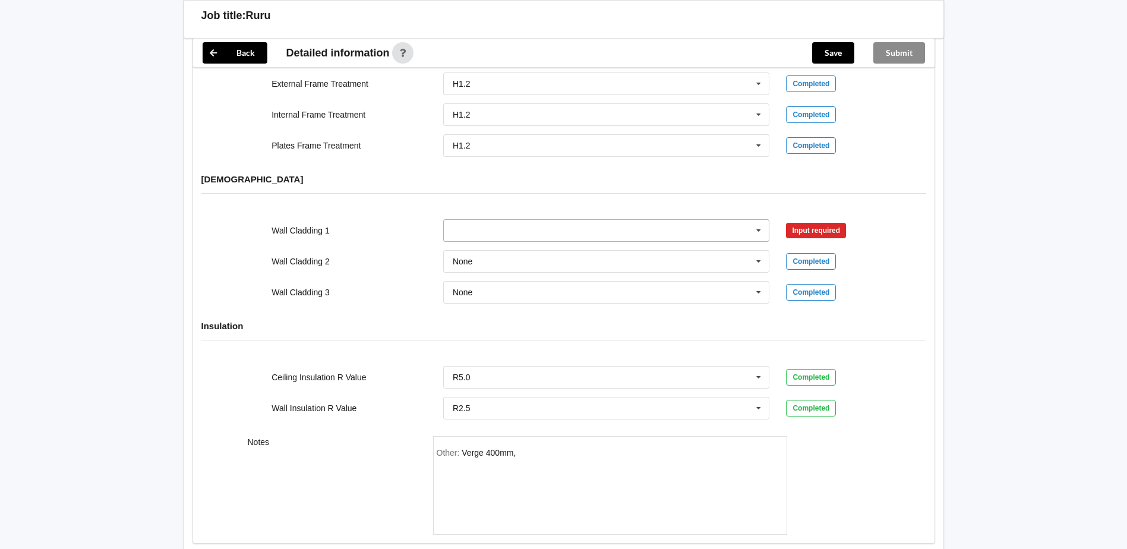
click at [503, 220] on input "text" at bounding box center [607, 230] width 326 height 21
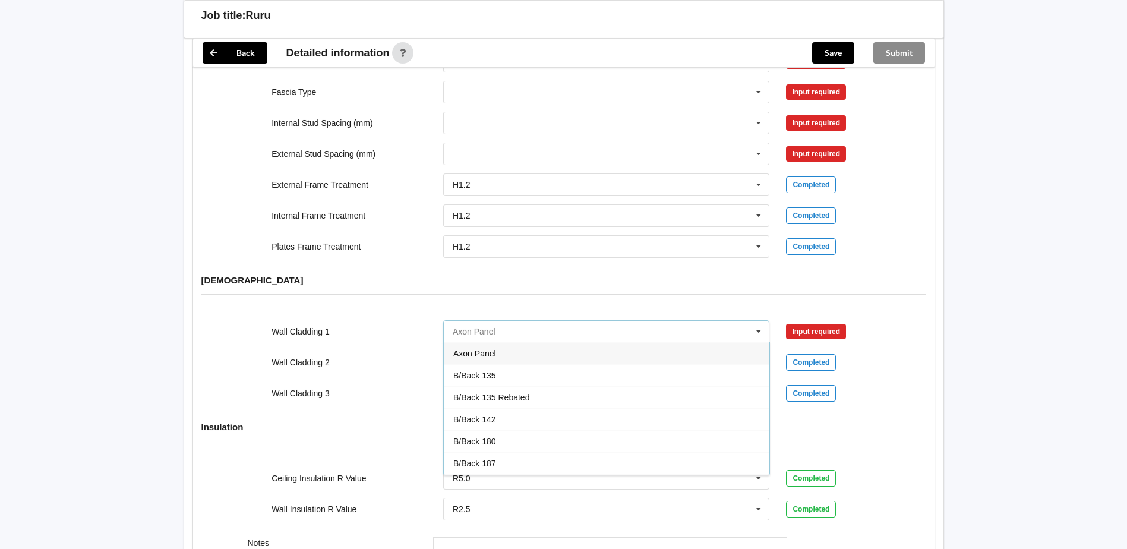
scroll to position [1246, 0]
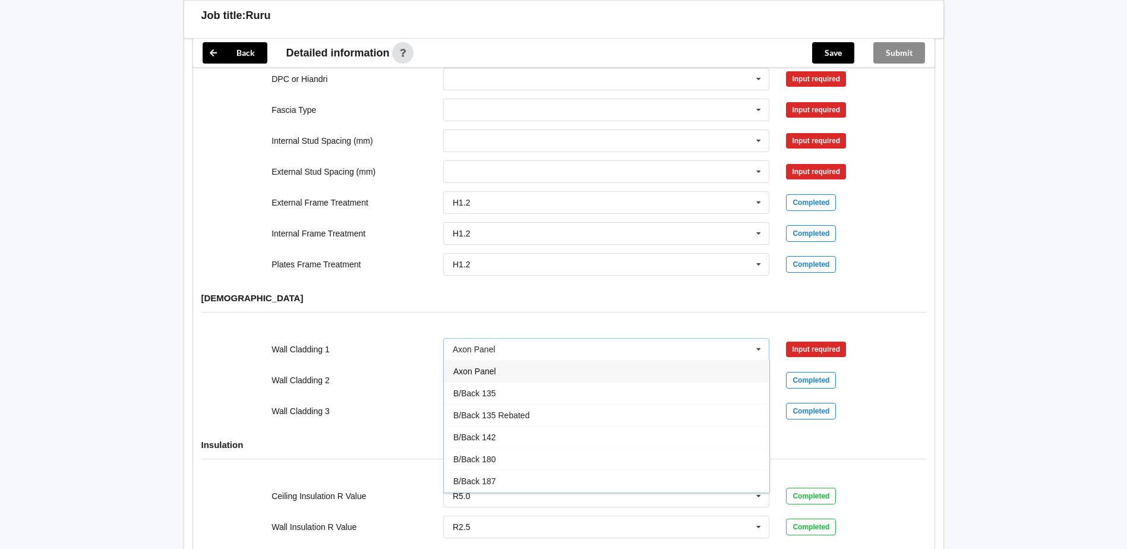
click at [553, 362] on div "Axon Panel" at bounding box center [607, 371] width 326 height 22
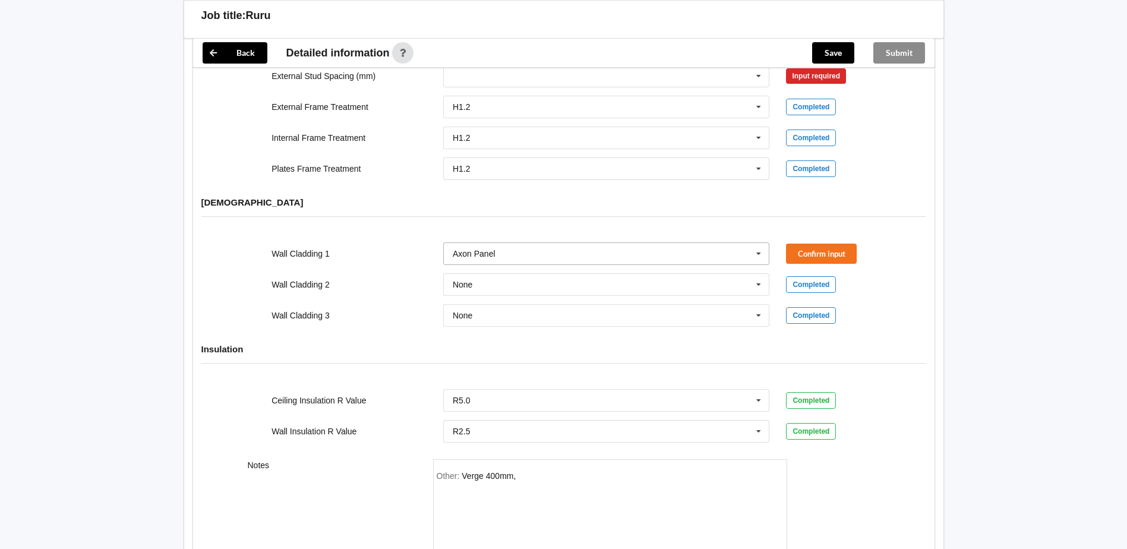
scroll to position [1365, 0]
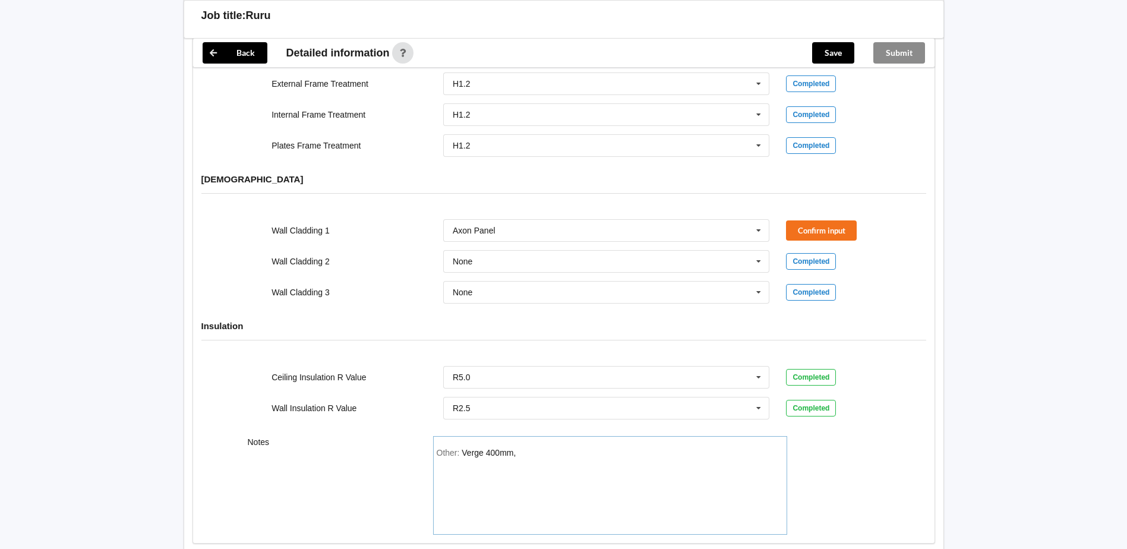
click at [531, 448] on div "Other: Verge 400mm," at bounding box center [610, 489] width 347 height 83
click at [724, 448] on div "Verge 400mm, Easy lap with cld battens to exterior cladding, standard stud heig…" at bounding box center [601, 458] width 329 height 20
click at [767, 448] on div "Other: Verge 400mm, Easy lap with cld battens to exterior cladding, standard 2.…" at bounding box center [610, 489] width 347 height 83
click at [545, 453] on div "Other: Verge 400mm, Easy lap with cld battens to exterior cladding, standard 2.…" at bounding box center [610, 489] width 347 height 83
click at [812, 220] on button "Confirm input" at bounding box center [821, 230] width 71 height 20
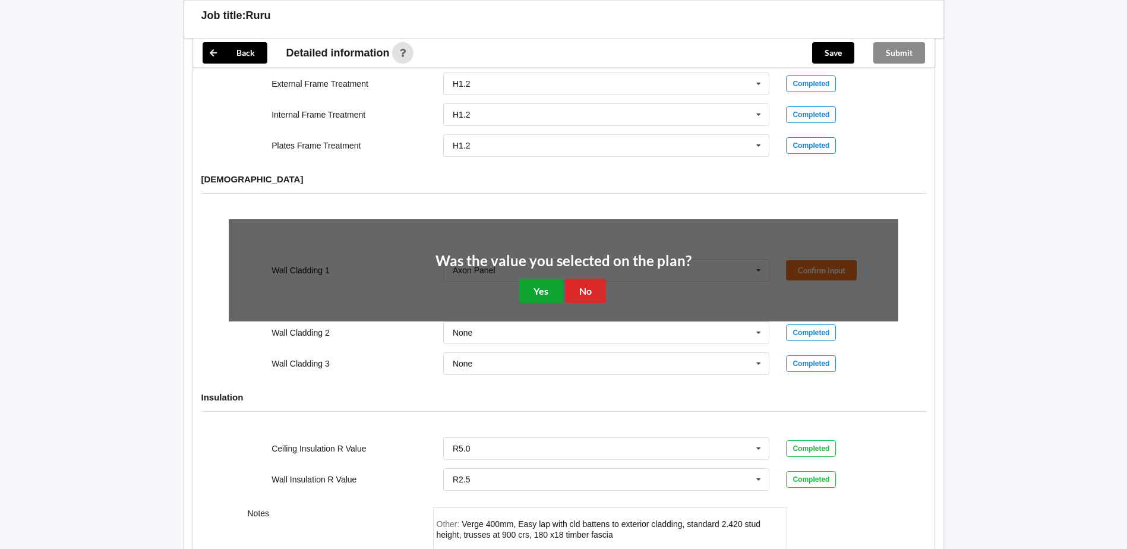
click at [539, 279] on button "Yes" at bounding box center [540, 291] width 43 height 24
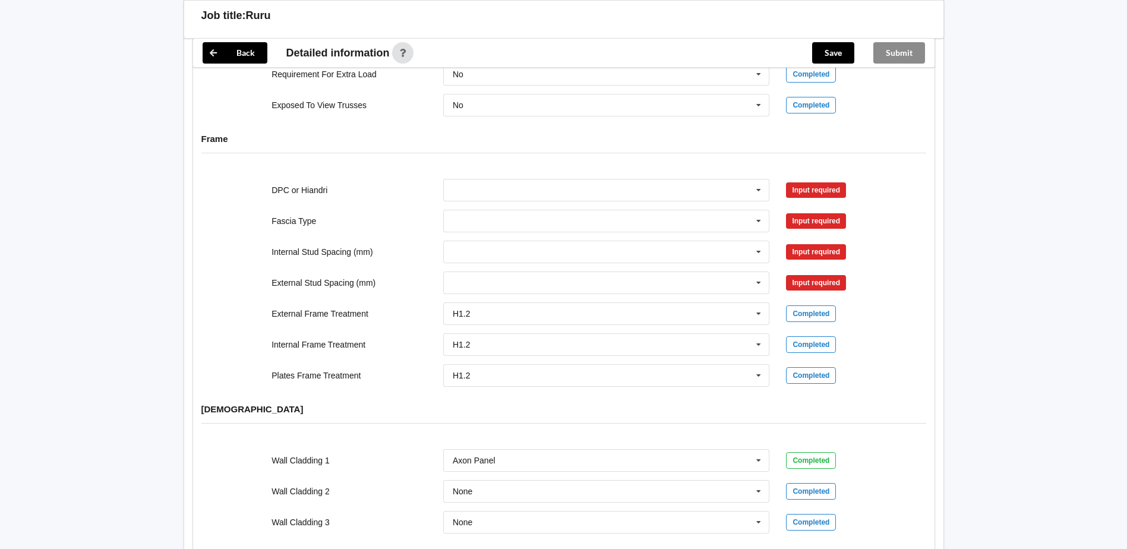
scroll to position [1127, 0]
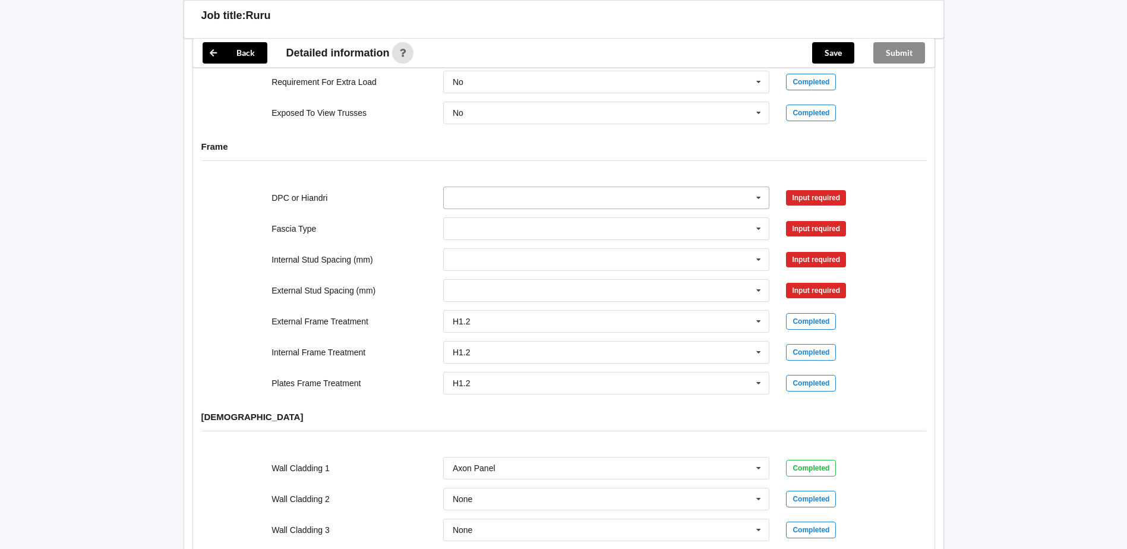
click at [761, 188] on icon at bounding box center [759, 198] width 18 height 22
click at [540, 256] on div "Not Required" at bounding box center [607, 264] width 326 height 22
click at [759, 218] on icon at bounding box center [759, 229] width 18 height 22
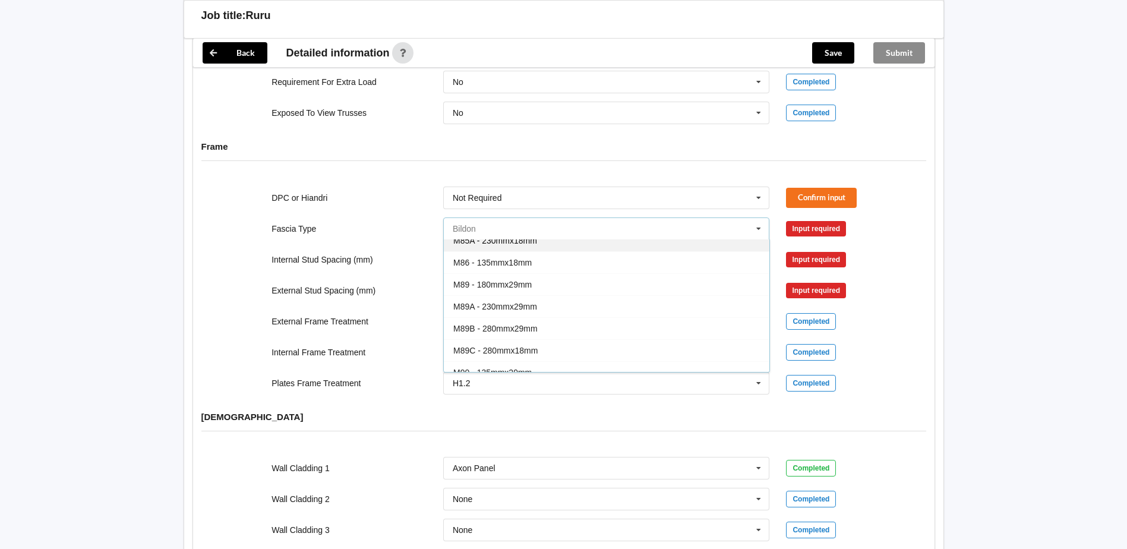
scroll to position [39, 0]
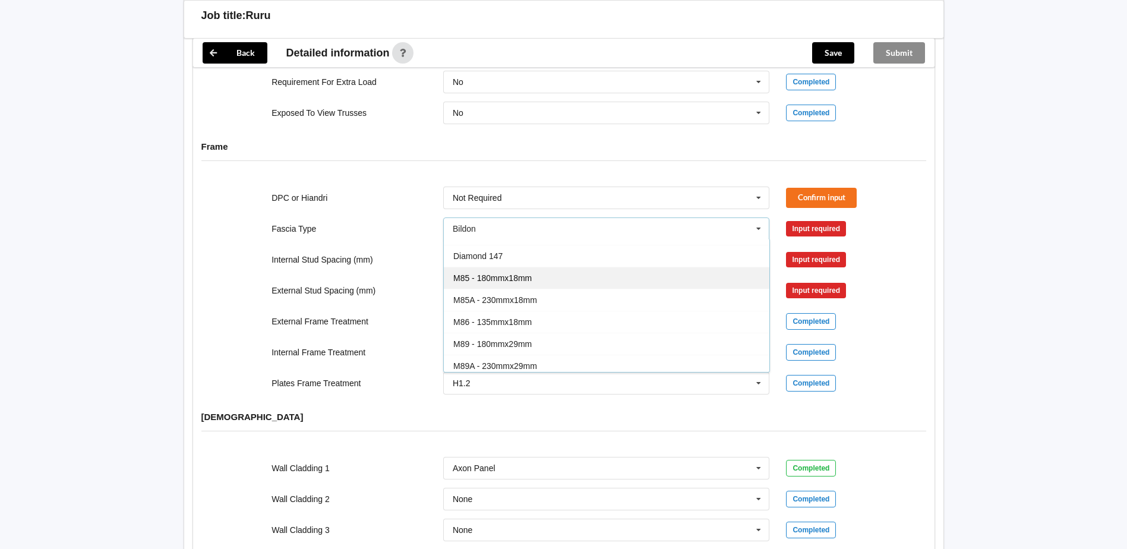
click at [528, 271] on div "M85 - 180mmx18mm" at bounding box center [607, 278] width 326 height 22
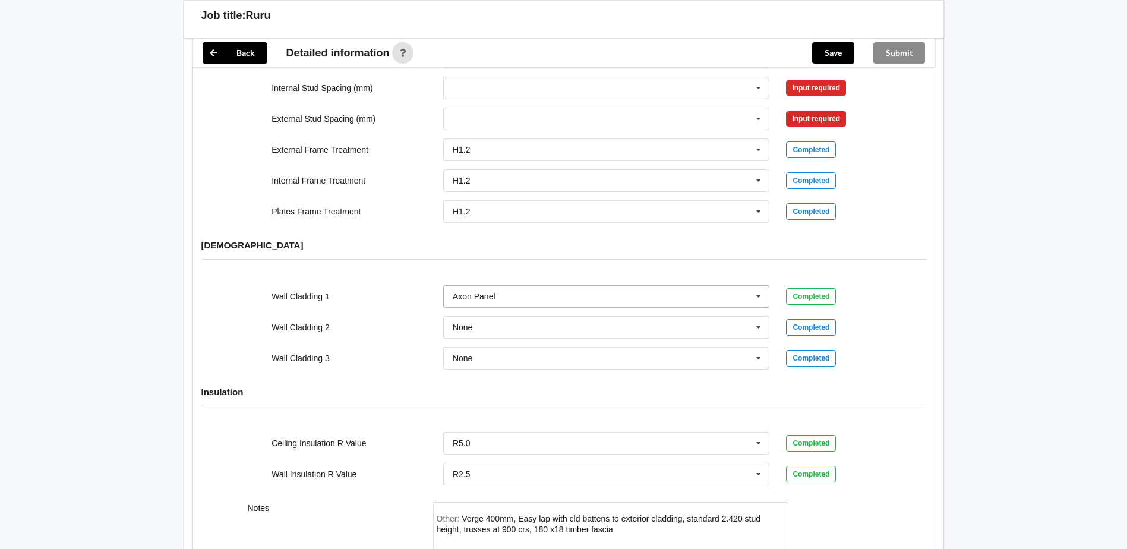
scroll to position [1305, 0]
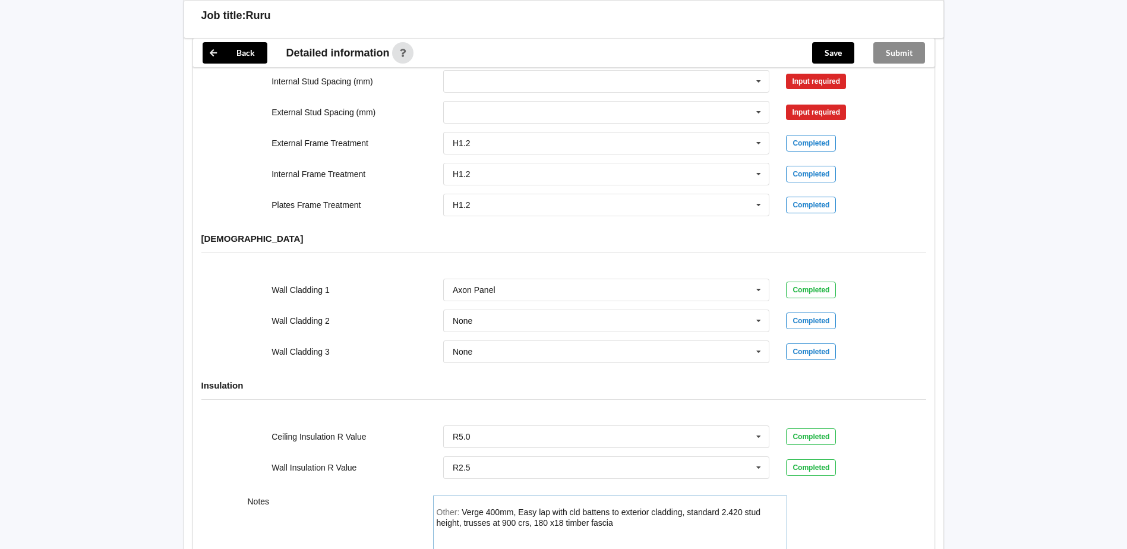
click at [621, 511] on div "Other: Verge 400mm, Easy lap with cld battens to exterior cladding, standard 2.…" at bounding box center [610, 548] width 347 height 83
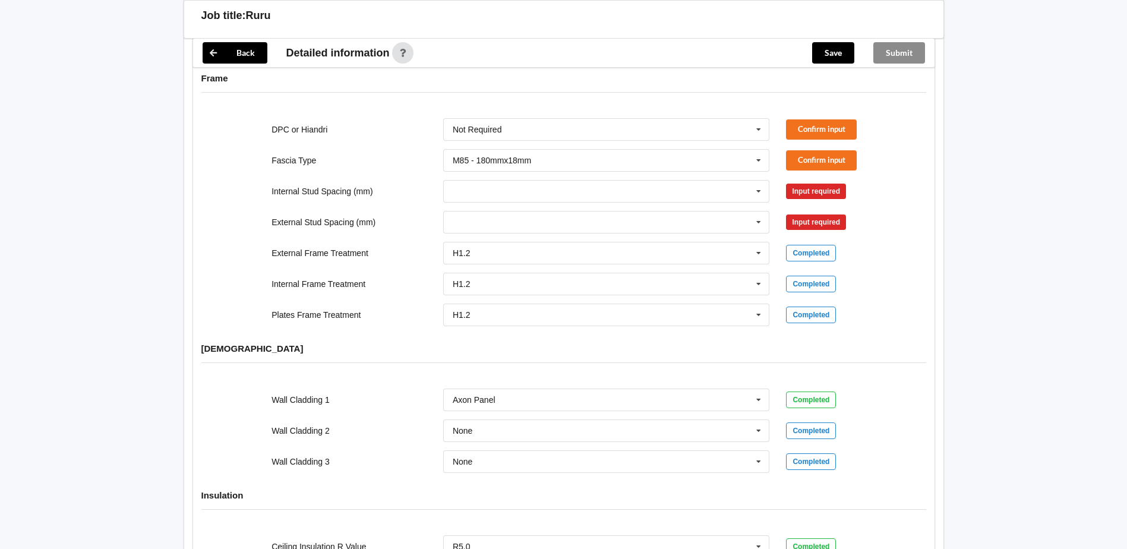
scroll to position [1187, 0]
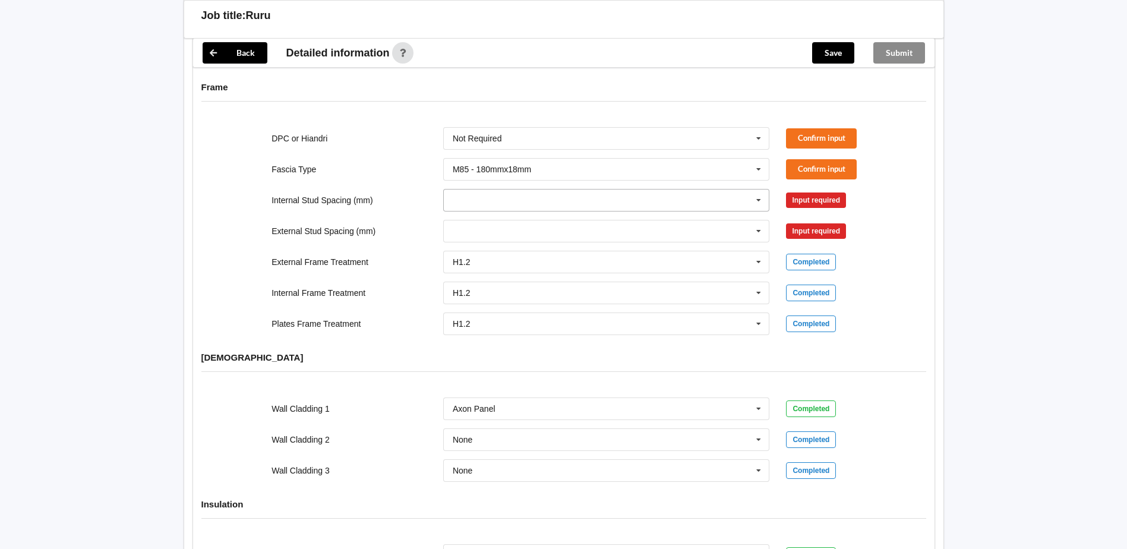
click at [756, 191] on icon at bounding box center [759, 201] width 18 height 22
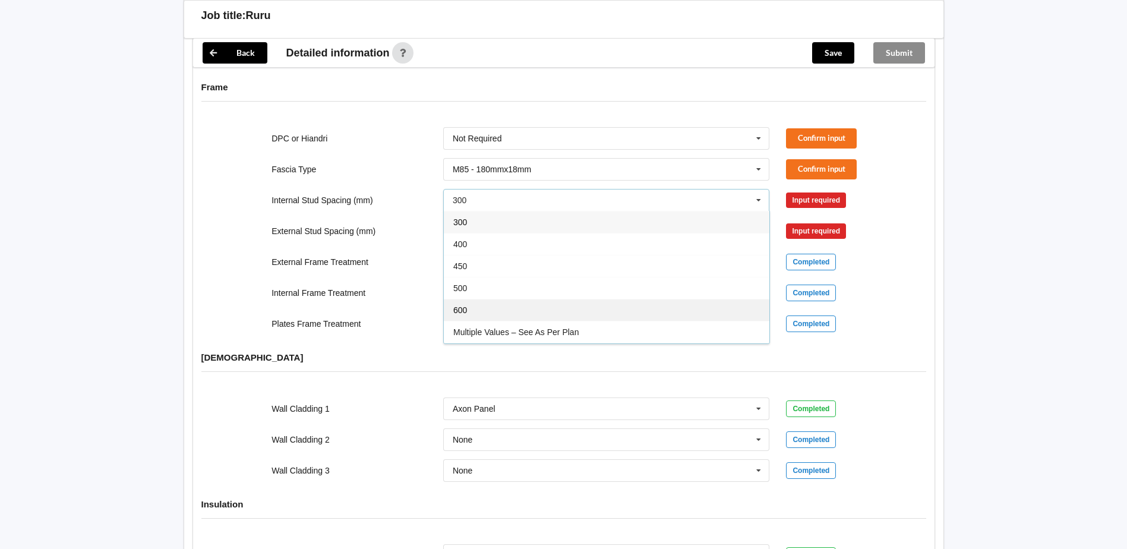
click at [484, 302] on div "600" at bounding box center [607, 310] width 326 height 22
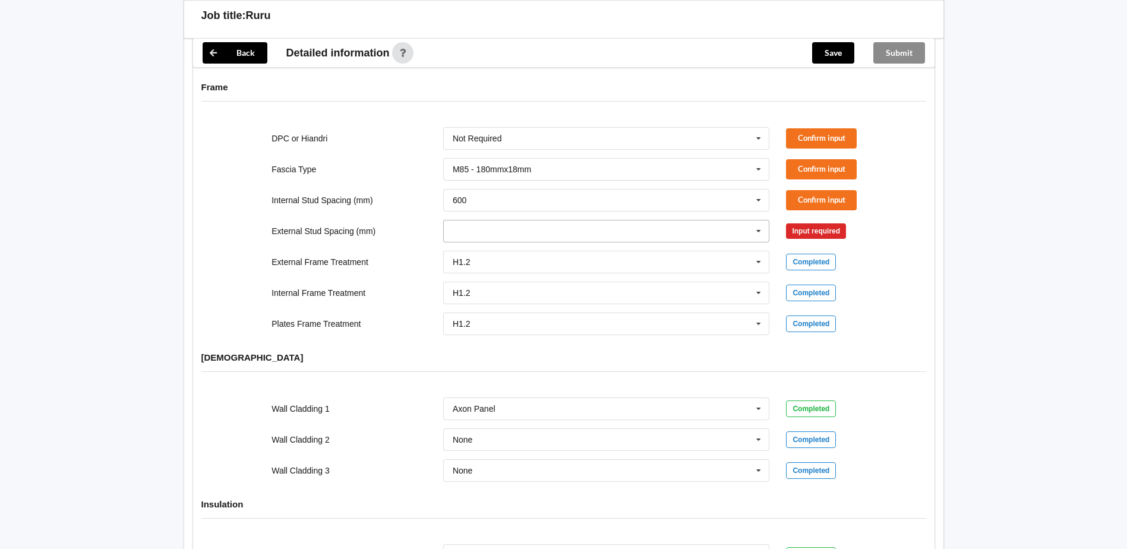
click at [758, 220] on icon at bounding box center [759, 231] width 18 height 22
click at [488, 265] on div "400" at bounding box center [607, 275] width 326 height 22
click at [821, 221] on button "Confirm input" at bounding box center [821, 231] width 71 height 20
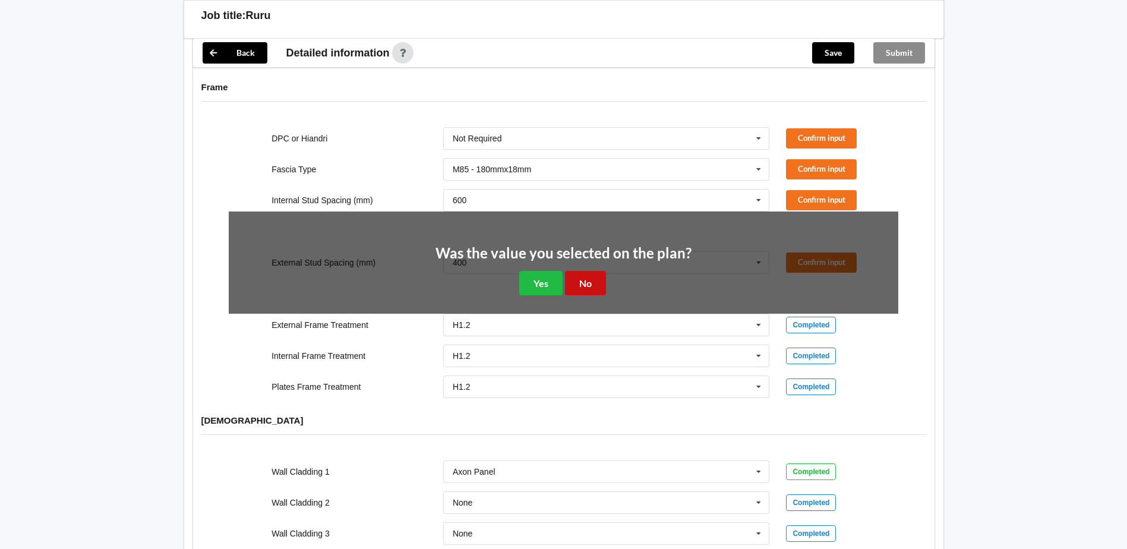
click at [589, 273] on button "No" at bounding box center [585, 283] width 41 height 24
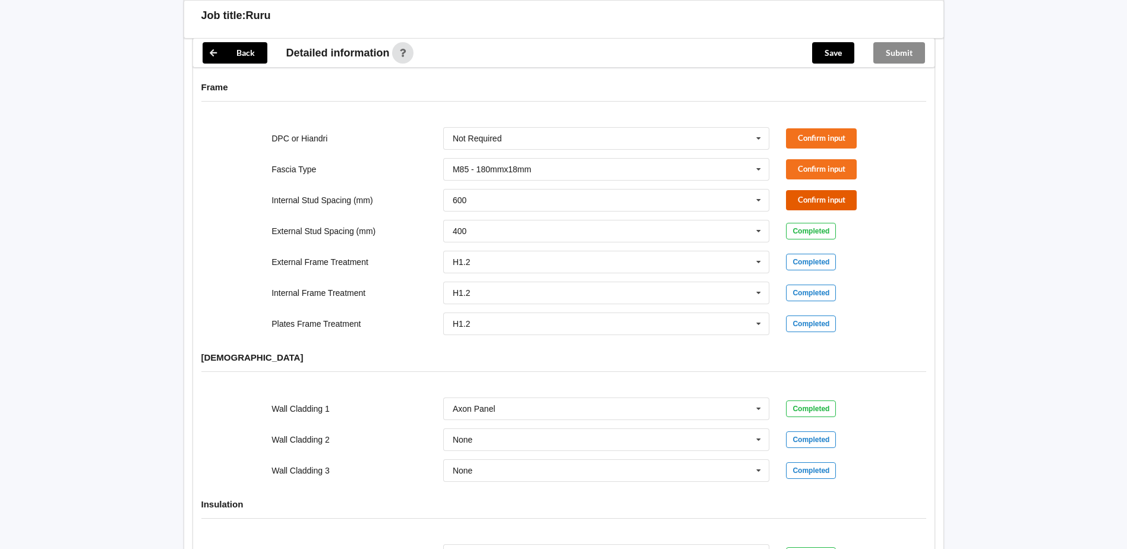
click at [809, 190] on button "Confirm input" at bounding box center [821, 200] width 71 height 20
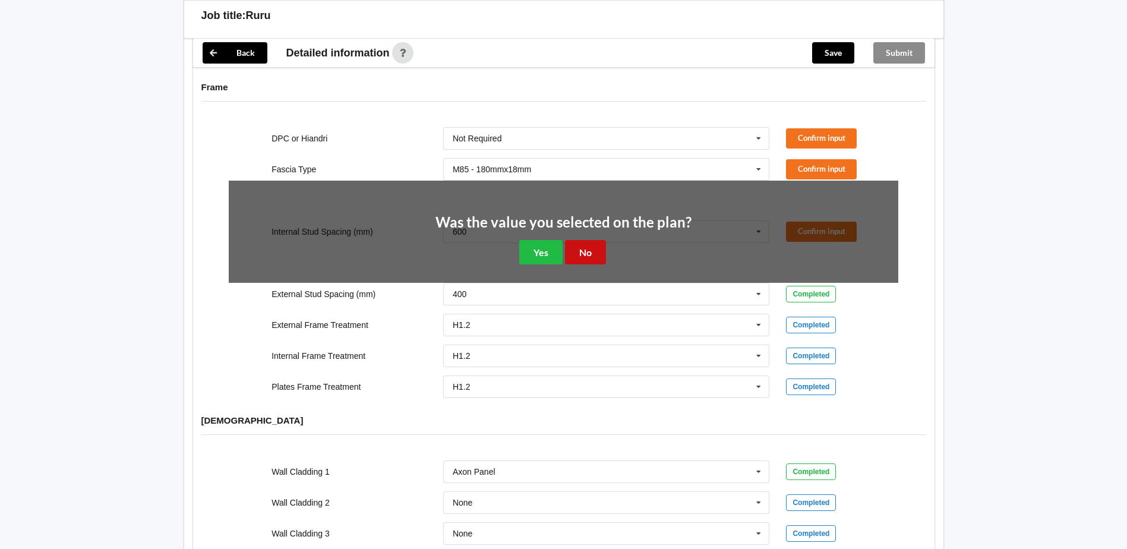
drag, startPoint x: 580, startPoint y: 238, endPoint x: 799, endPoint y: 238, distance: 219.2
click at [581, 240] on button "No" at bounding box center [585, 252] width 41 height 24
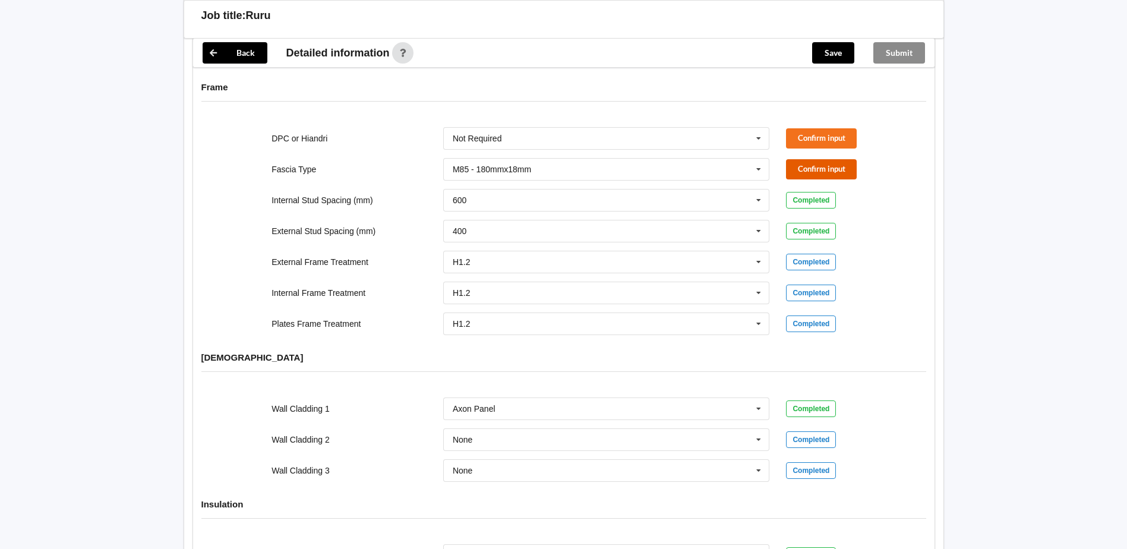
click at [797, 159] on button "Confirm input" at bounding box center [821, 169] width 71 height 20
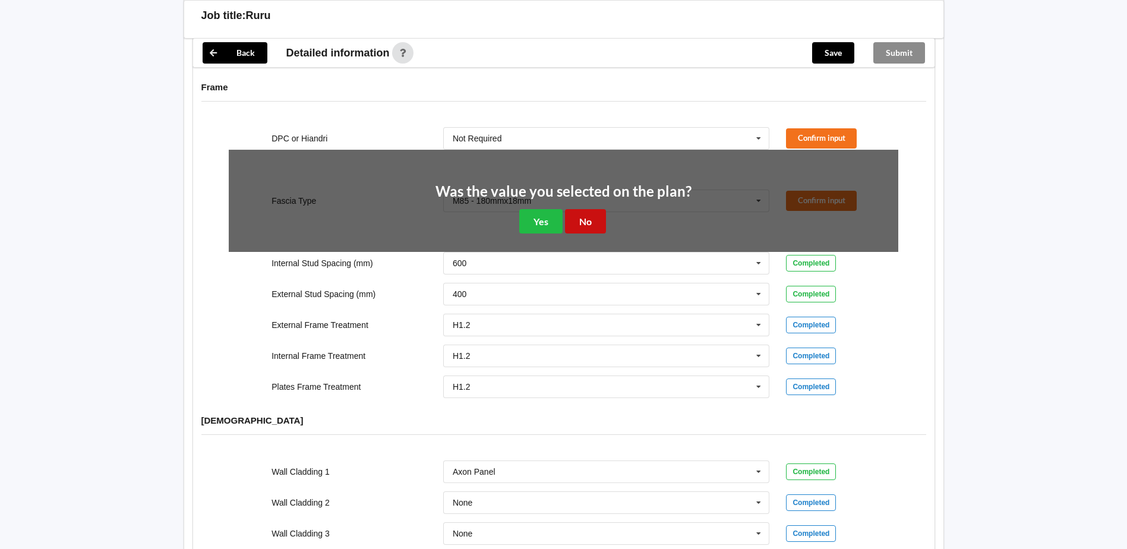
click at [590, 212] on button "No" at bounding box center [585, 221] width 41 height 24
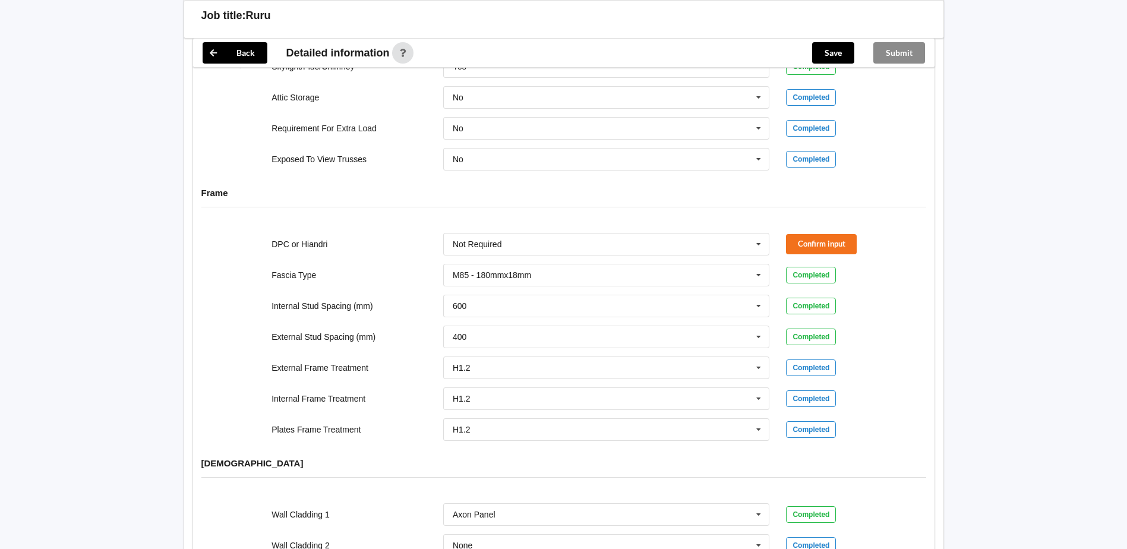
scroll to position [1068, 0]
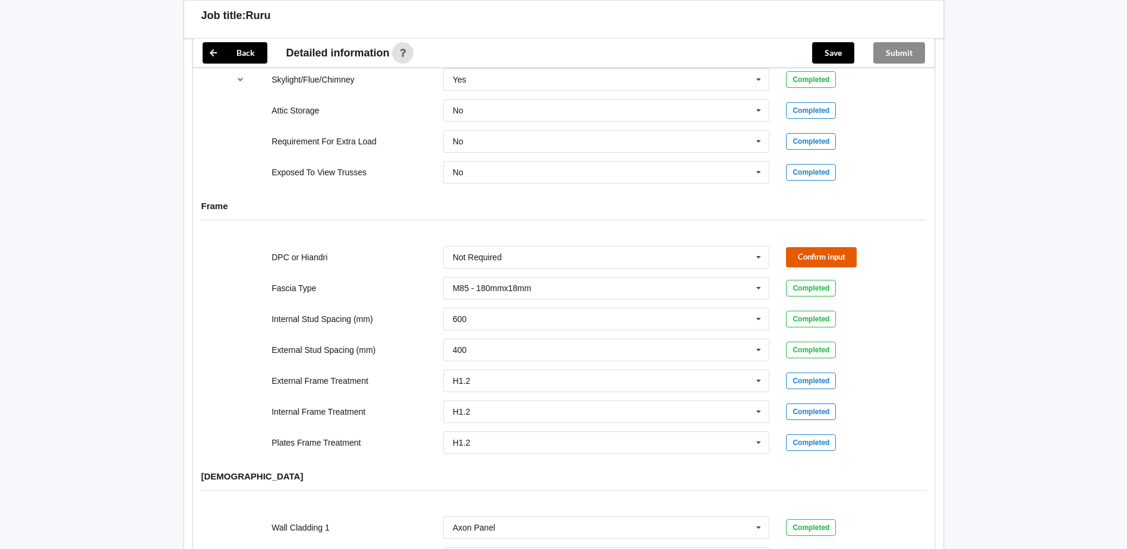
click at [815, 248] on button "Confirm input" at bounding box center [821, 257] width 71 height 20
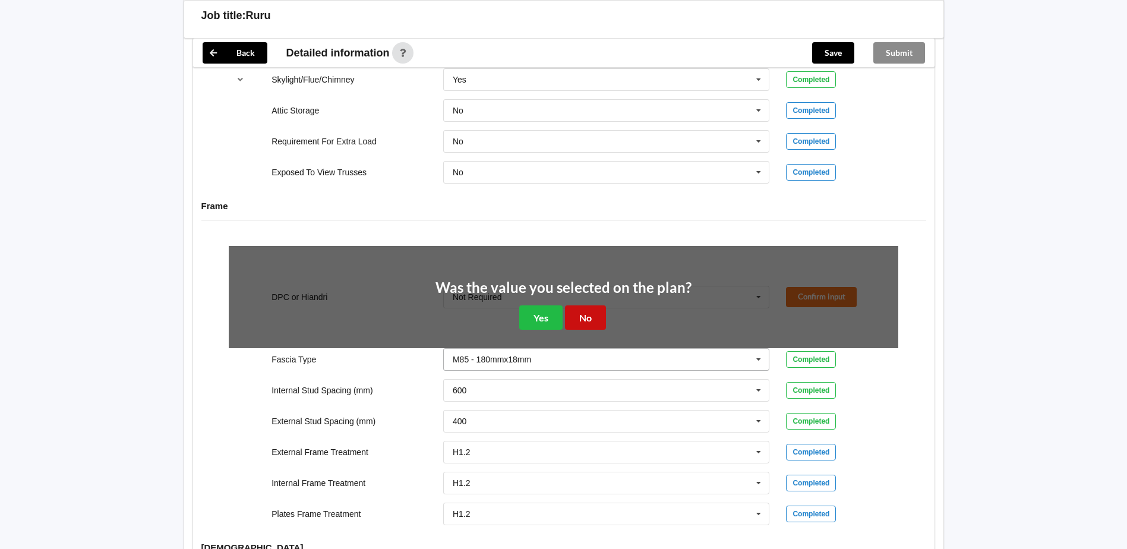
drag, startPoint x: 578, startPoint y: 299, endPoint x: 640, endPoint y: 286, distance: 63.7
click at [579, 305] on button "No" at bounding box center [585, 317] width 41 height 24
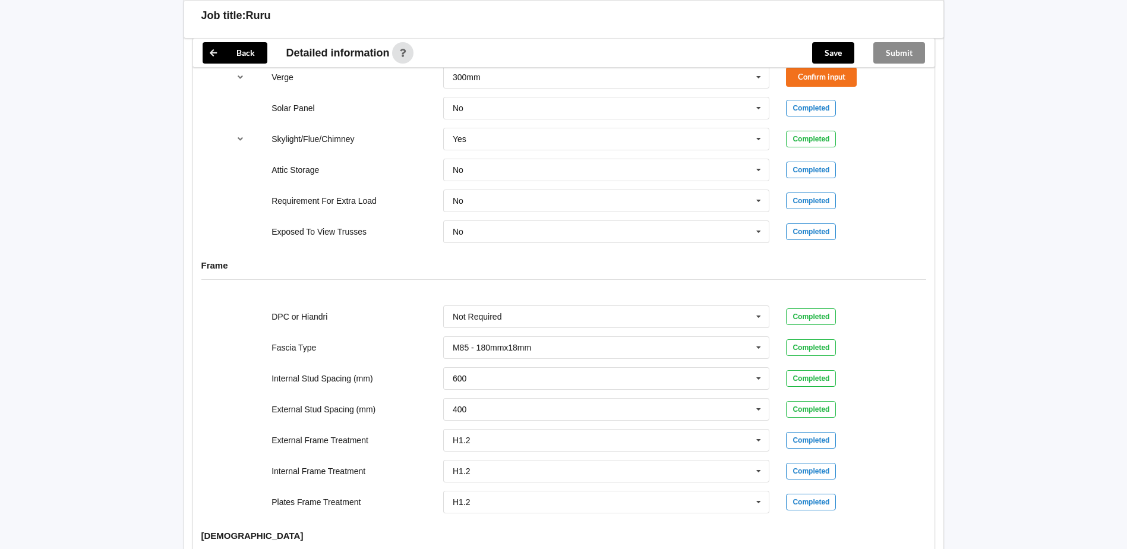
scroll to position [830, 0]
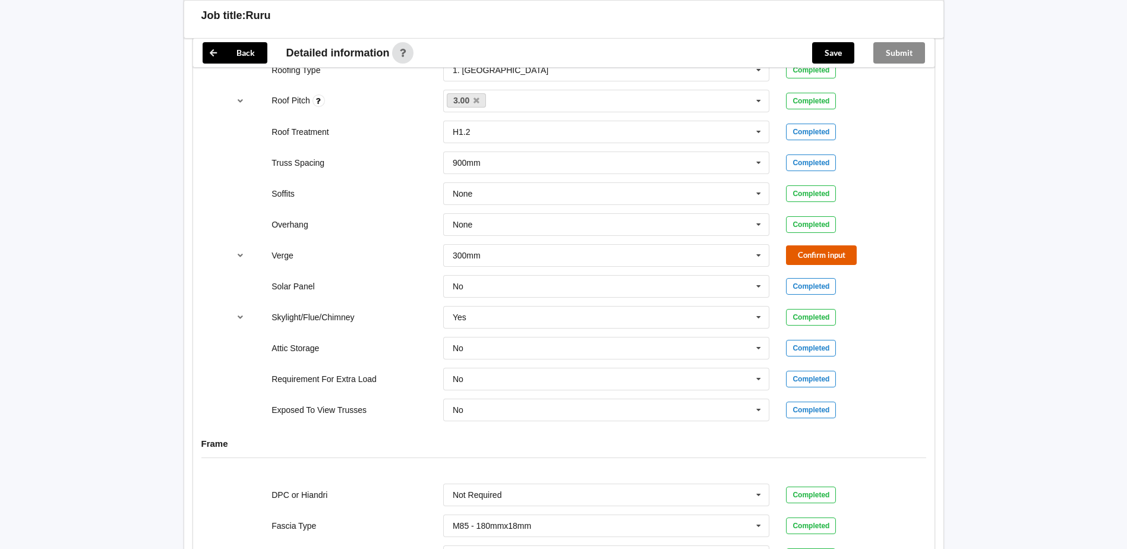
click at [819, 245] on button "Confirm input" at bounding box center [821, 255] width 71 height 20
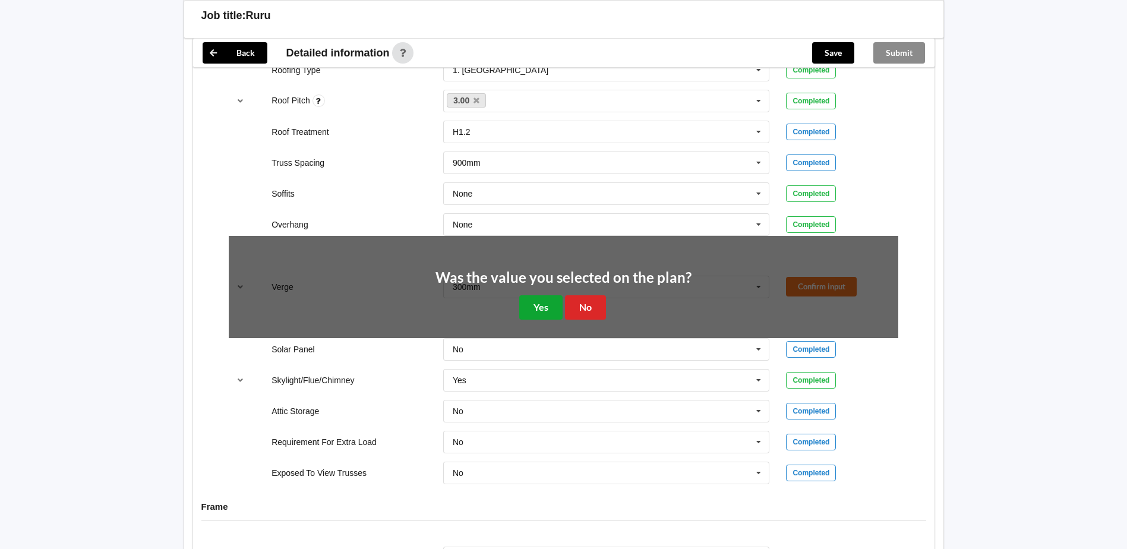
click at [547, 295] on button "Yes" at bounding box center [540, 307] width 43 height 24
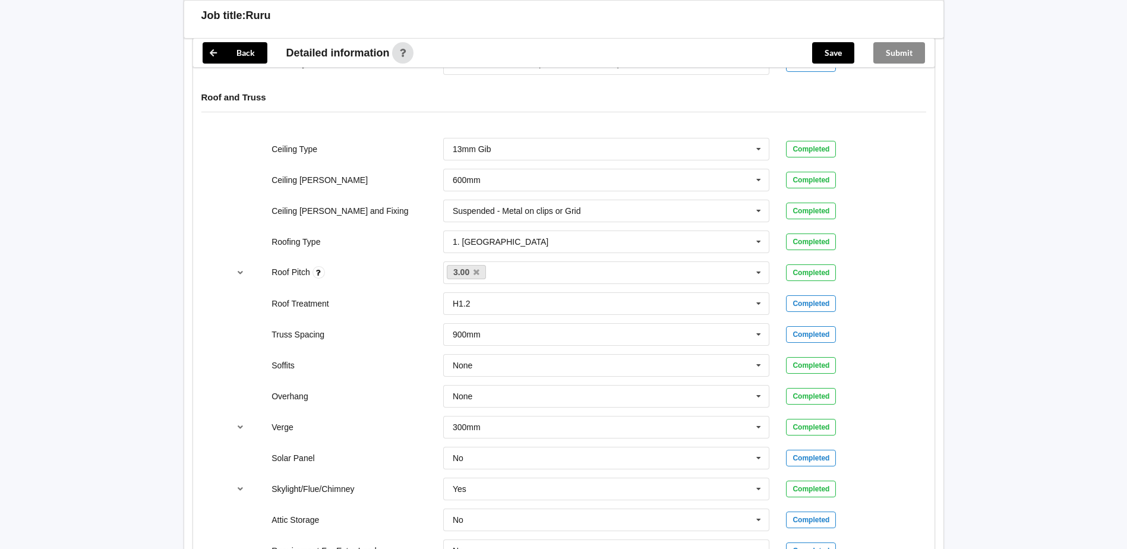
scroll to position [652, 0]
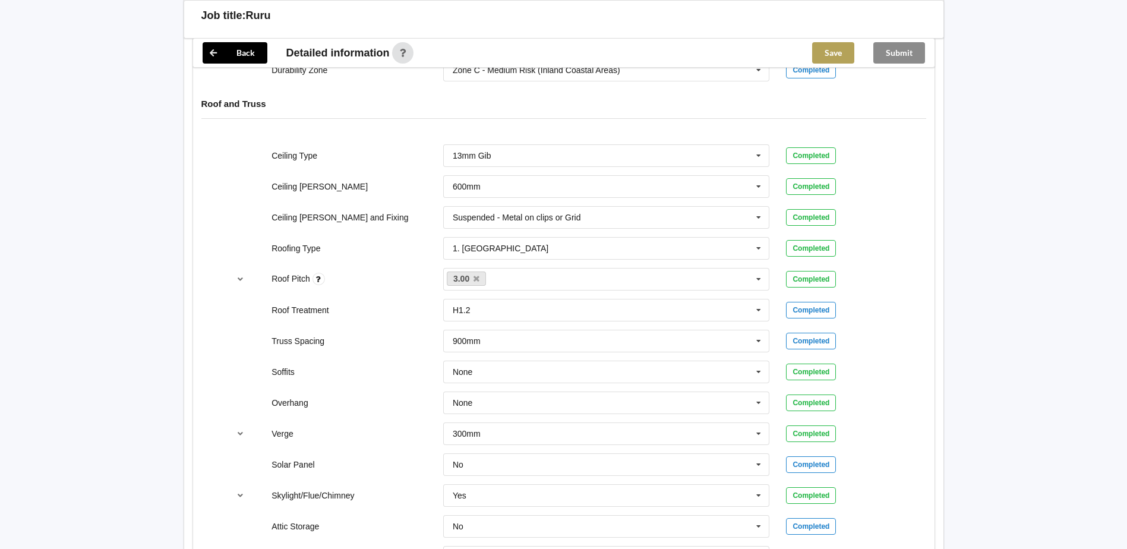
click at [831, 55] on button "Save" at bounding box center [833, 52] width 42 height 21
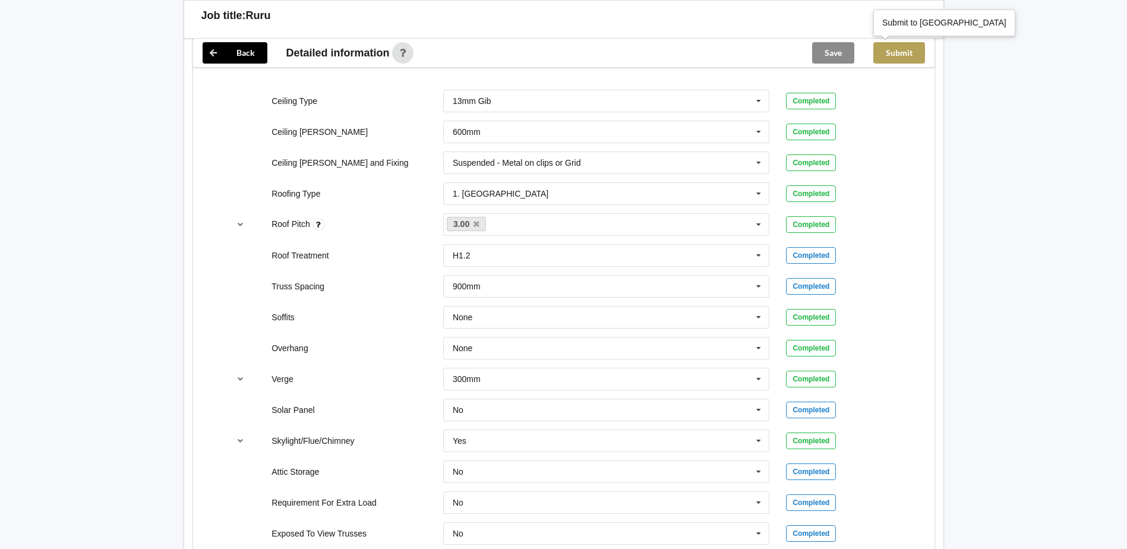
click at [891, 55] on button "Submit" at bounding box center [899, 52] width 52 height 21
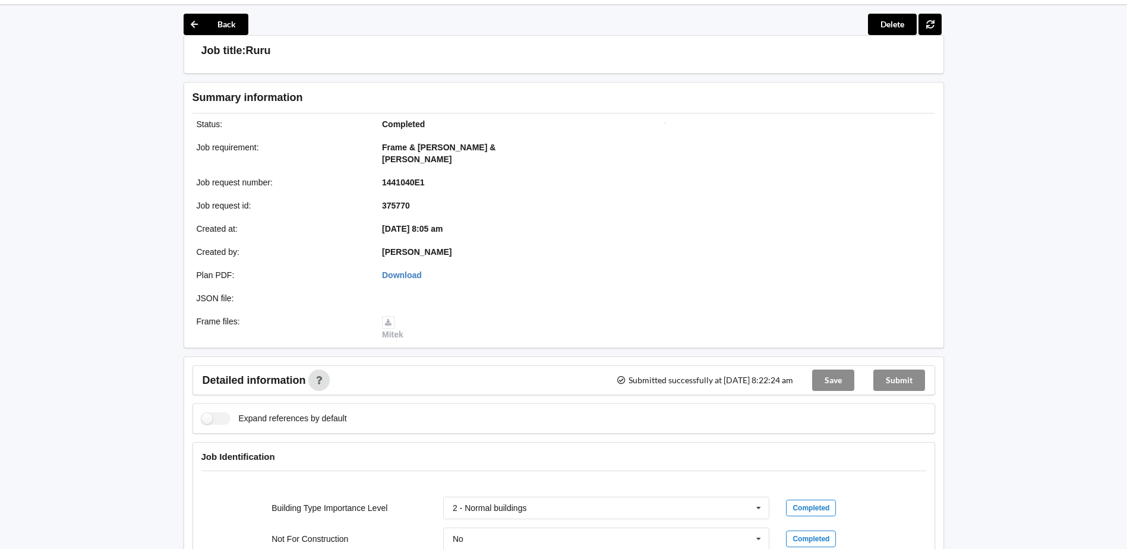
scroll to position [0, 0]
